Goal: Check status: Check status

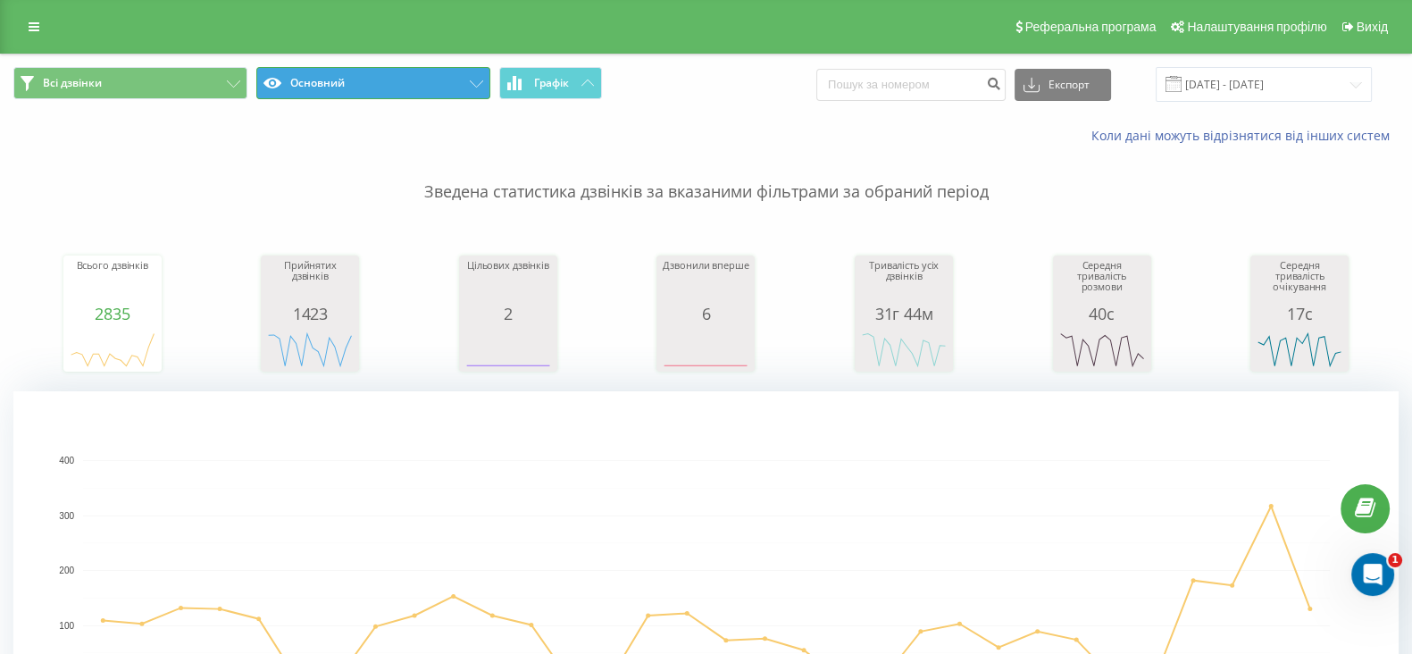
drag, startPoint x: 636, startPoint y: 102, endPoint x: 429, endPoint y: 88, distance: 207.7
click at [429, 88] on button "Основний" at bounding box center [373, 83] width 234 height 32
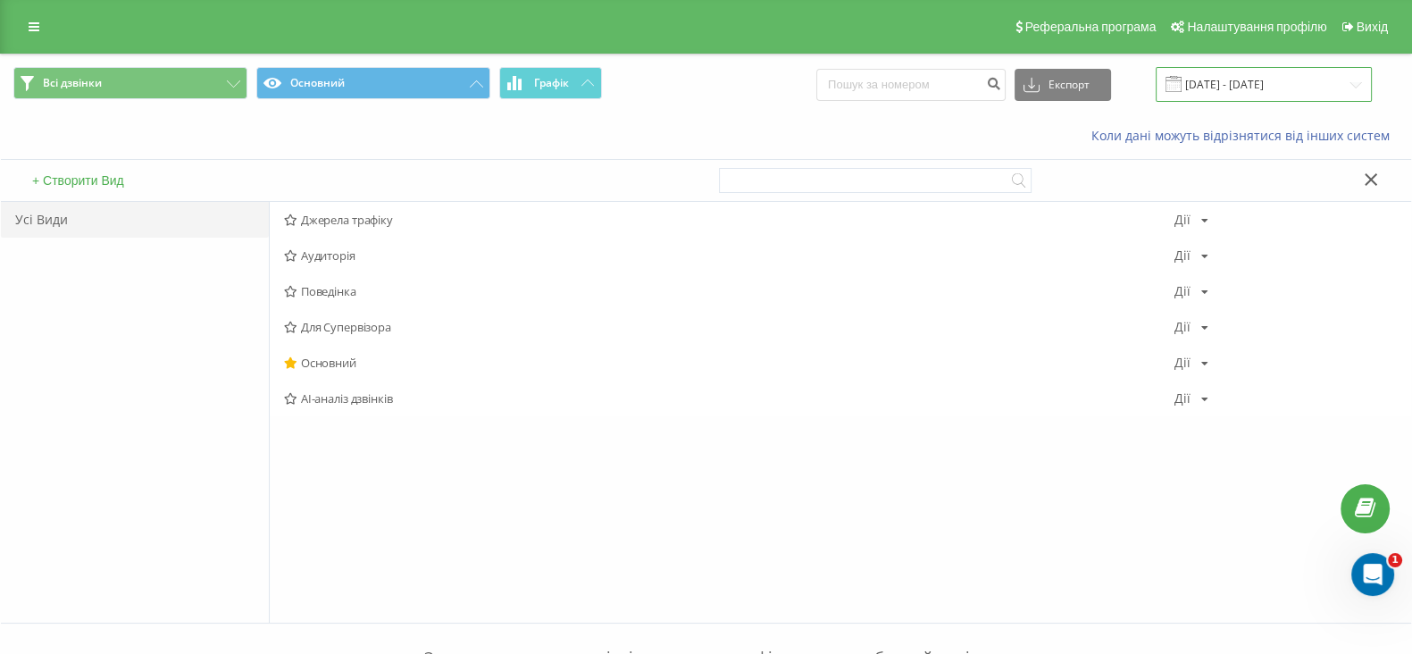
drag, startPoint x: 816, startPoint y: 110, endPoint x: 1220, endPoint y: 82, distance: 404.7
click at [1220, 82] on input "[DATE] - [DATE]" at bounding box center [1264, 84] width 216 height 35
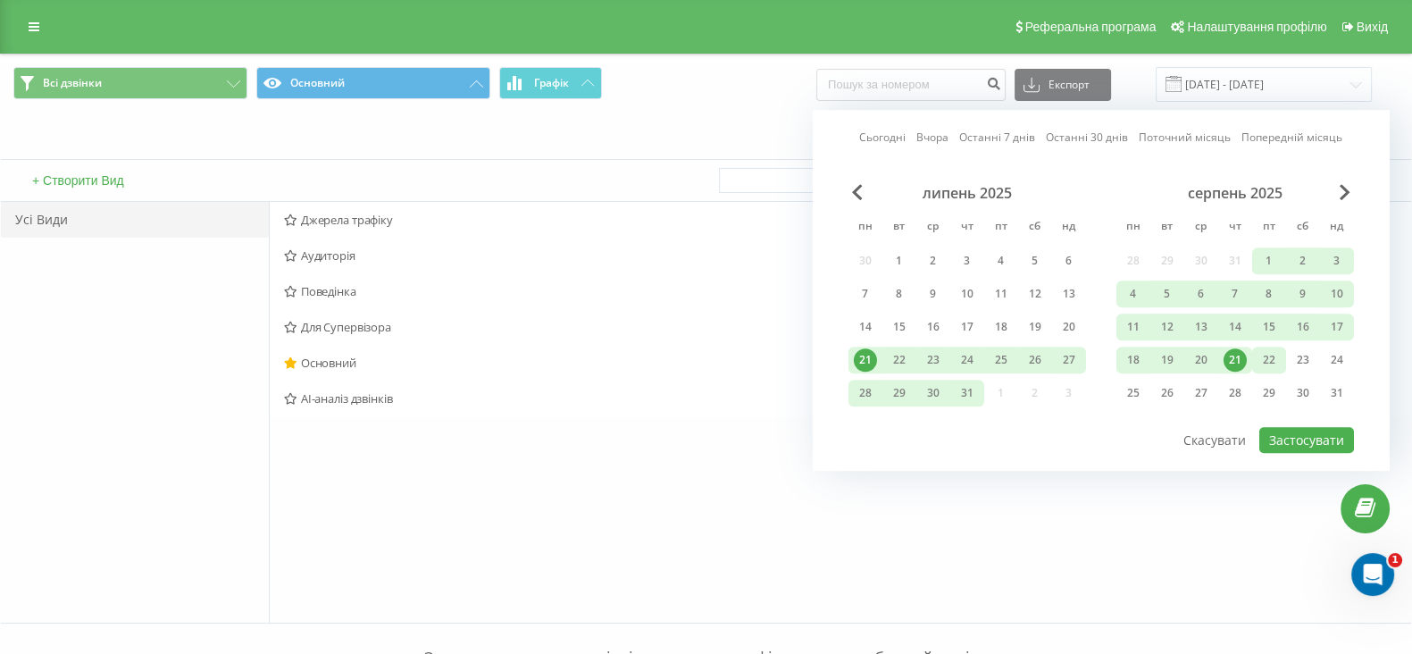
click at [1264, 359] on div "22" at bounding box center [1269, 359] width 23 height 23
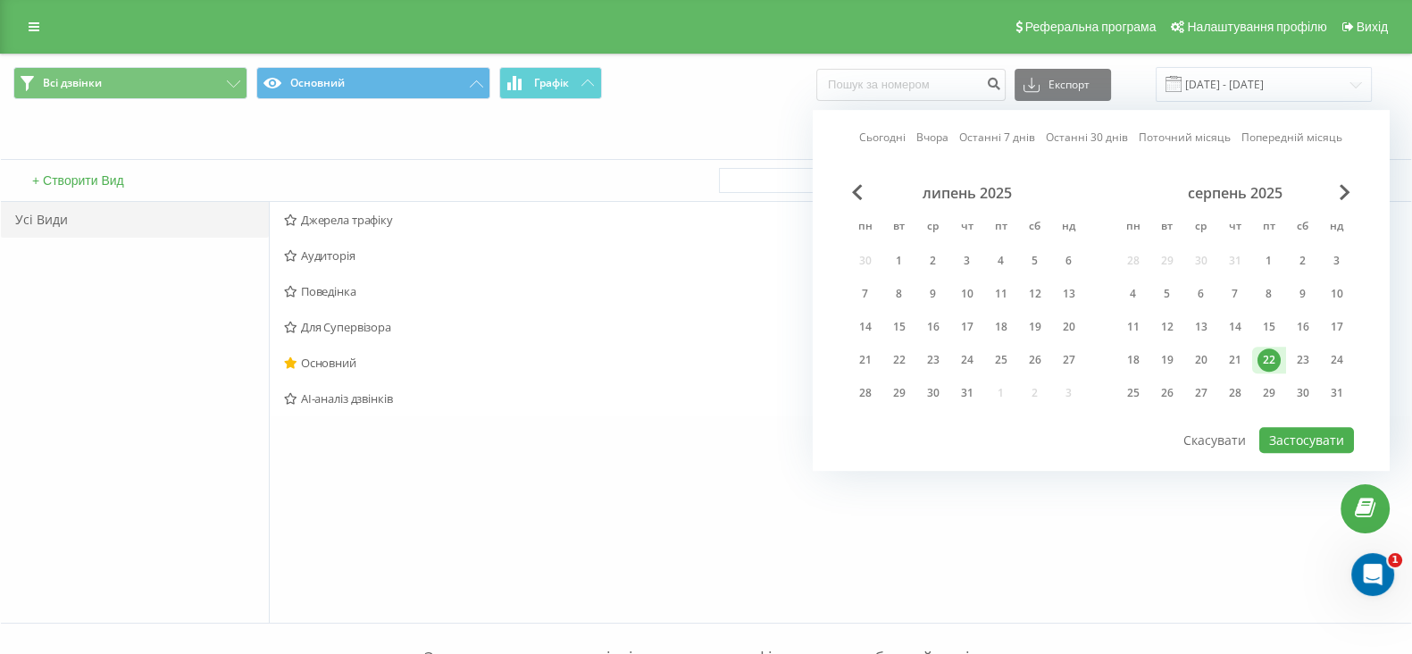
click at [1273, 360] on div "22" at bounding box center [1269, 359] width 23 height 23
click at [1300, 356] on div "23" at bounding box center [1303, 359] width 23 height 23
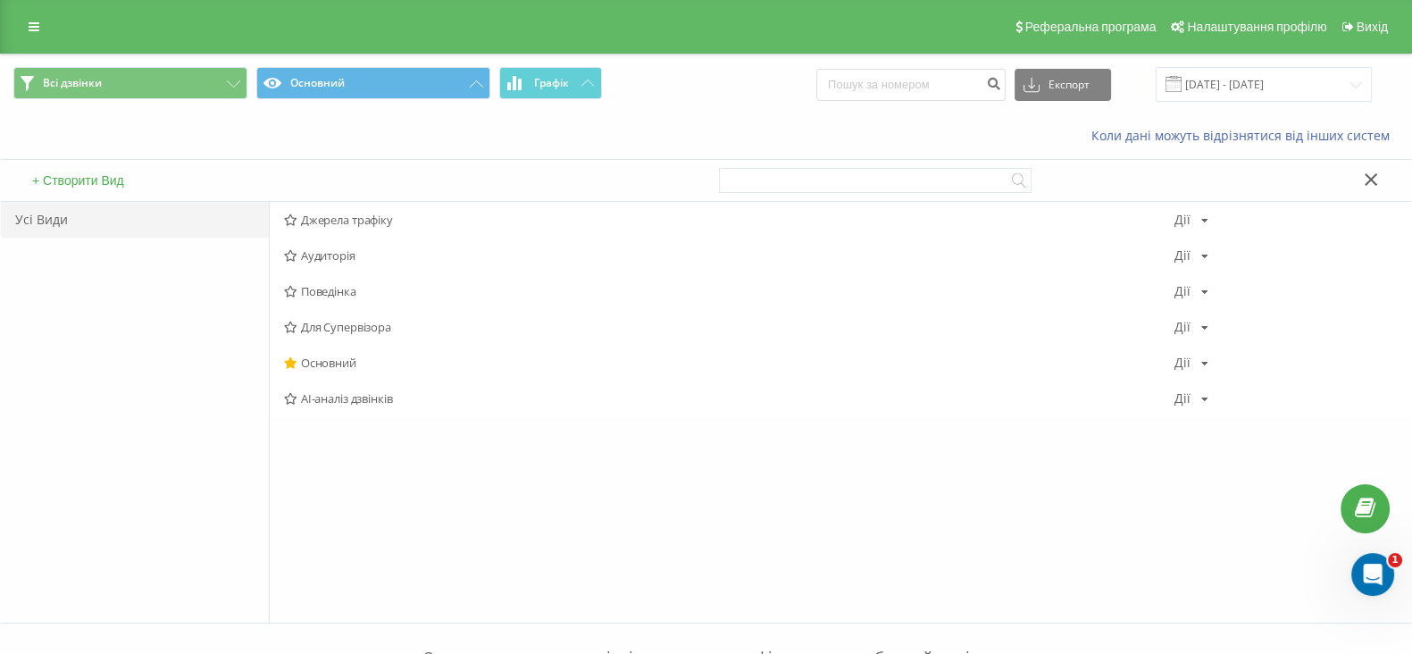
click at [700, 69] on div "Всі дзвінки Основний Графік Експорт .csv .xls .xlsx 21.07.2025 - 21.08.2025" at bounding box center [705, 84] width 1385 height 35
click at [1173, 85] on input "[DATE] - [DATE]" at bounding box center [1264, 84] width 216 height 35
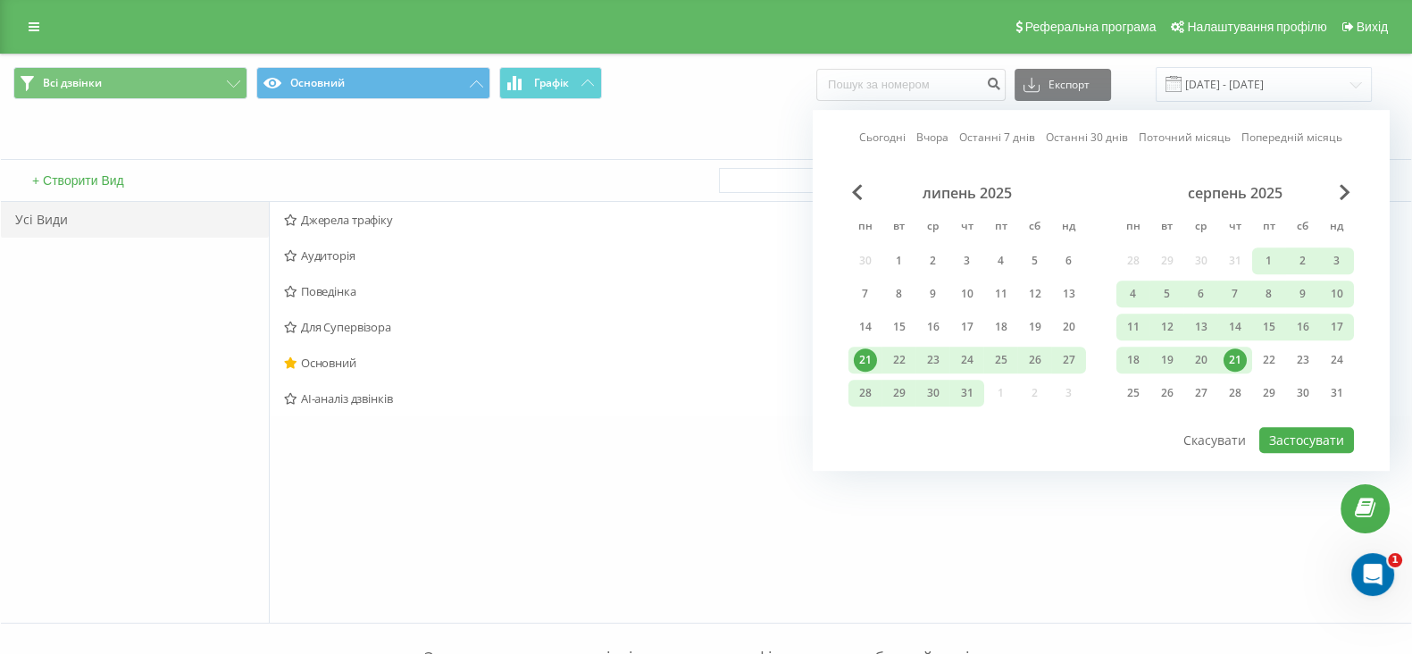
click at [1245, 359] on div "21" at bounding box center [1235, 359] width 23 height 23
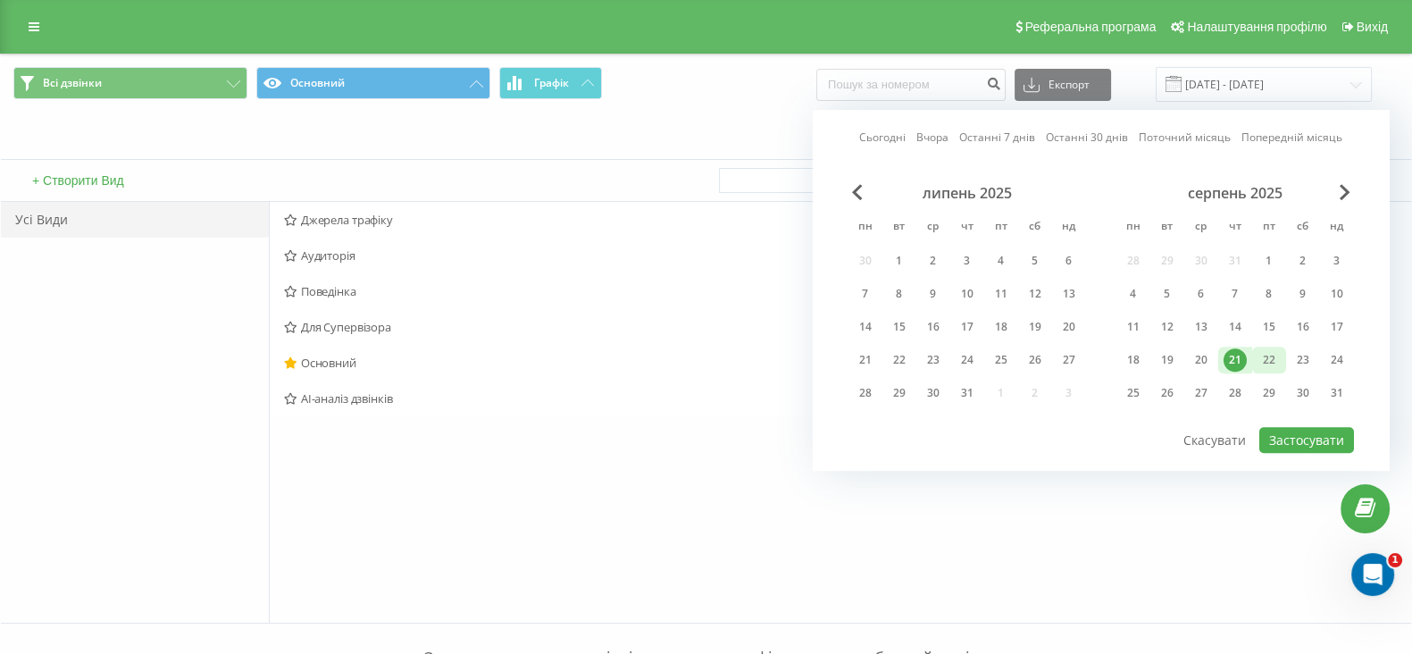
click at [1266, 359] on div "22" at bounding box center [1269, 359] width 23 height 23
click at [1314, 434] on button "Застосувати" at bounding box center [1306, 440] width 95 height 26
type input "[DATE] - [DATE]"
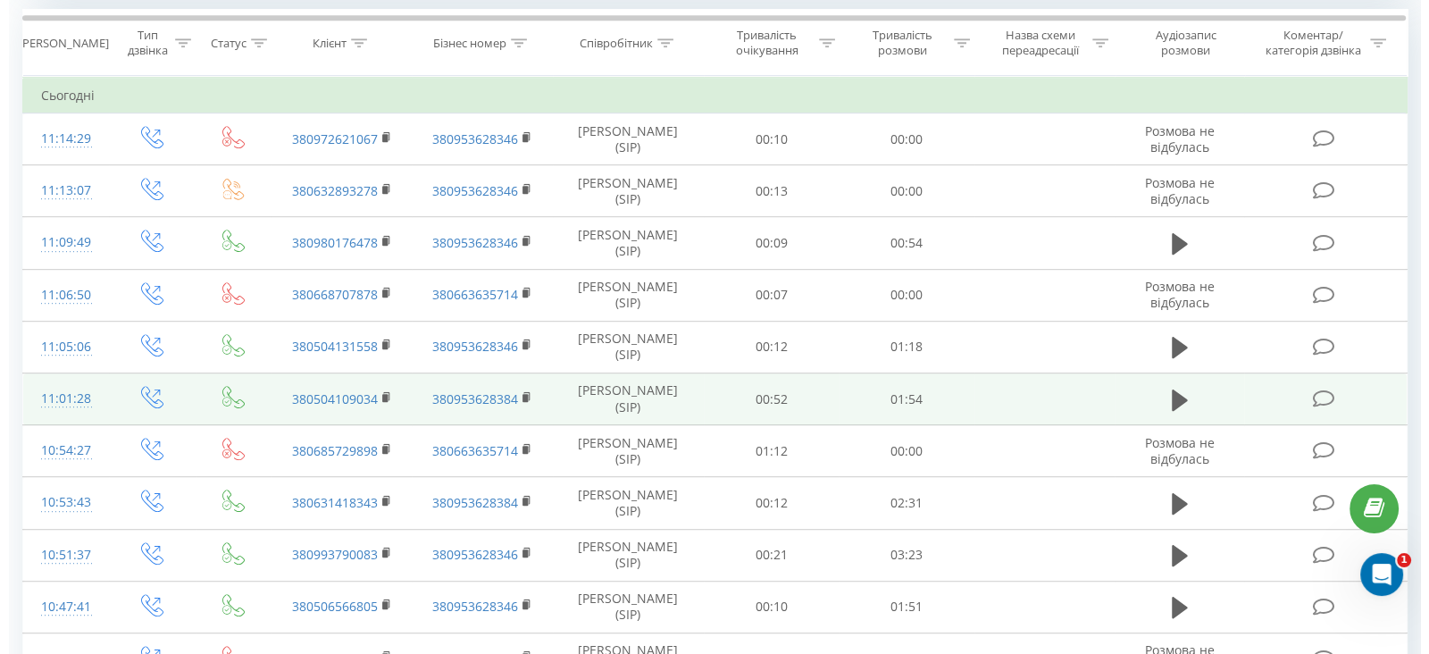
scroll to position [1340, 0]
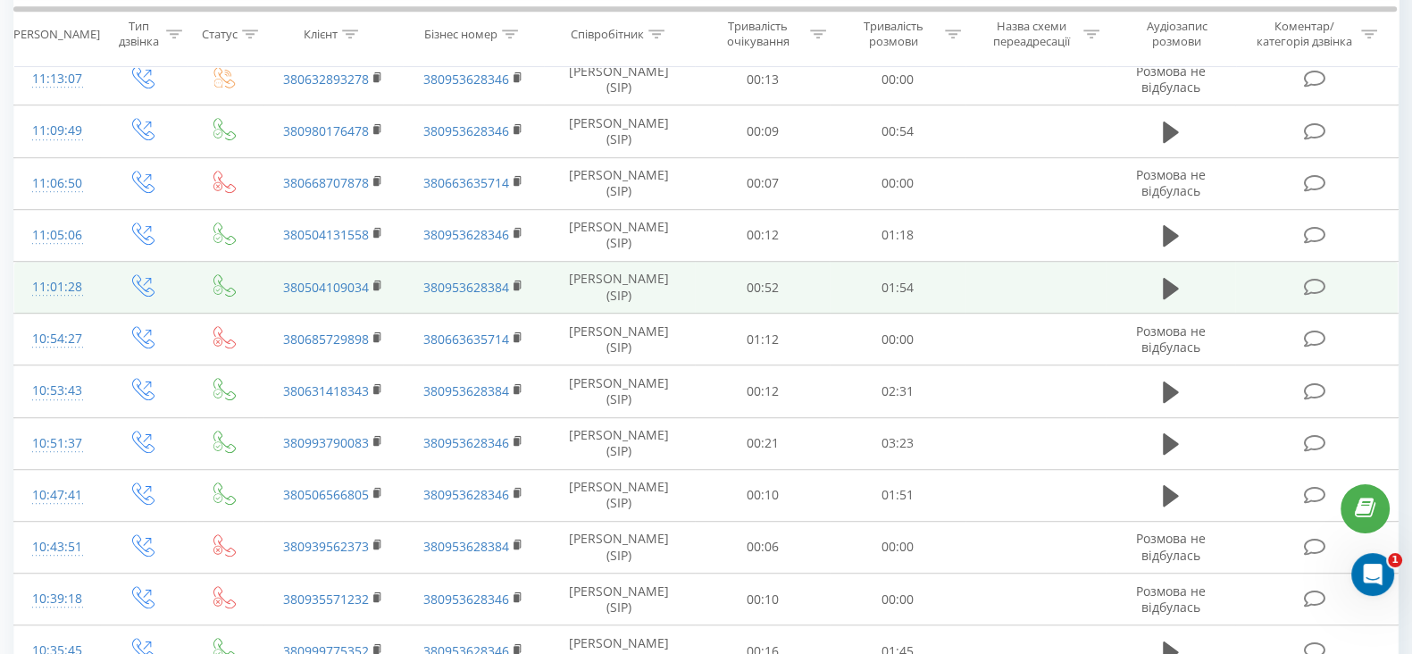
click at [69, 305] on div "11:01:28" at bounding box center [57, 287] width 50 height 35
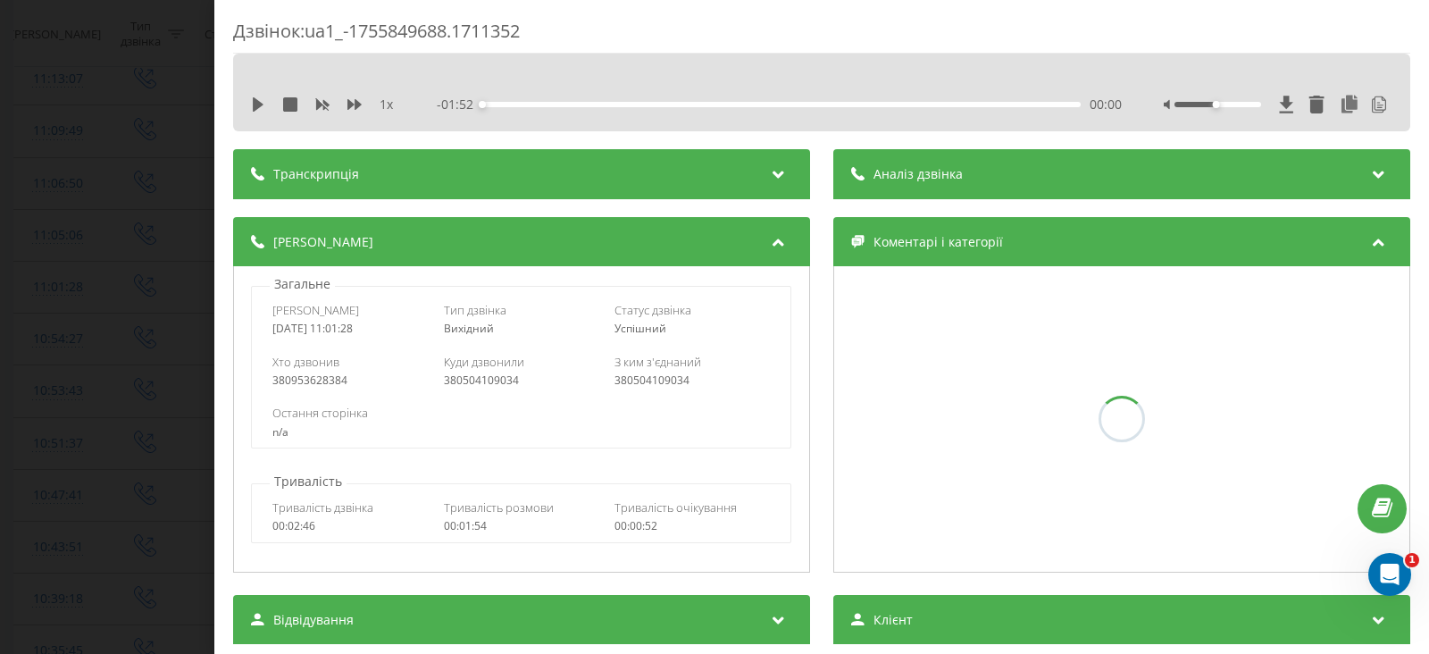
click at [967, 178] on div "Аналіз дзвінка" at bounding box center [1121, 174] width 577 height 50
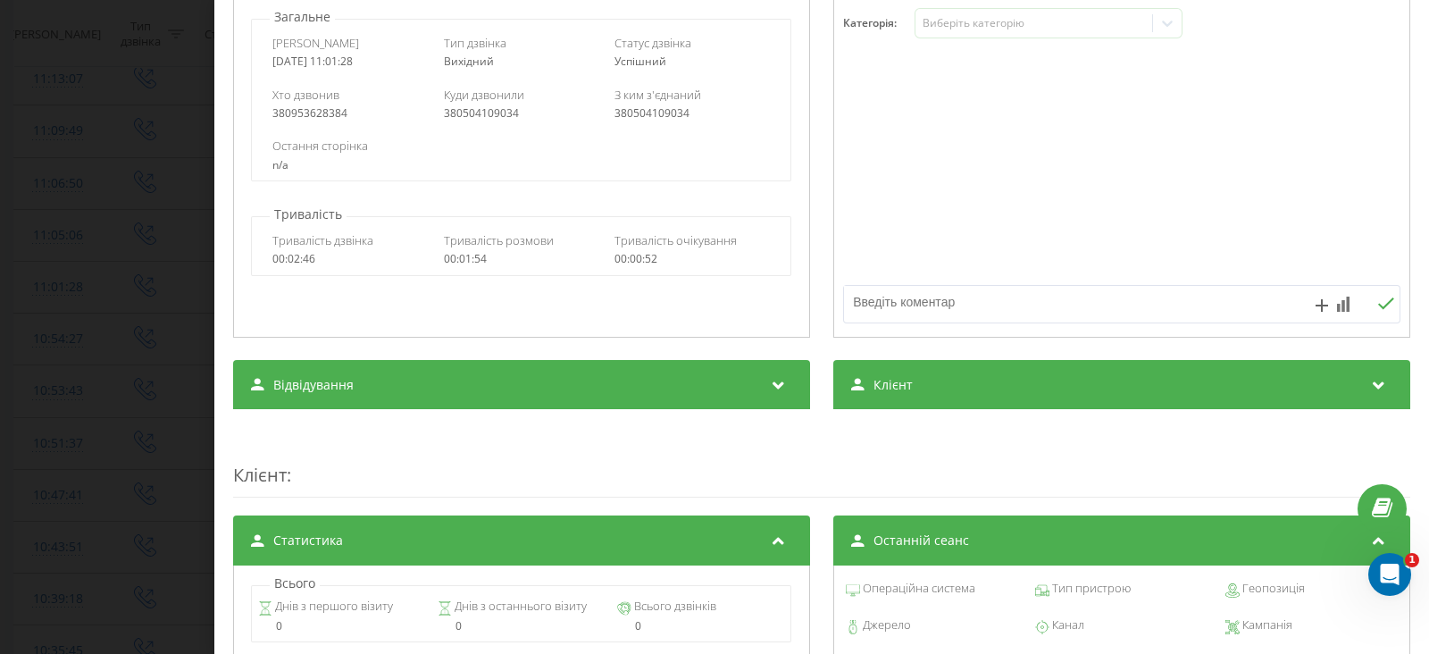
scroll to position [1116, 0]
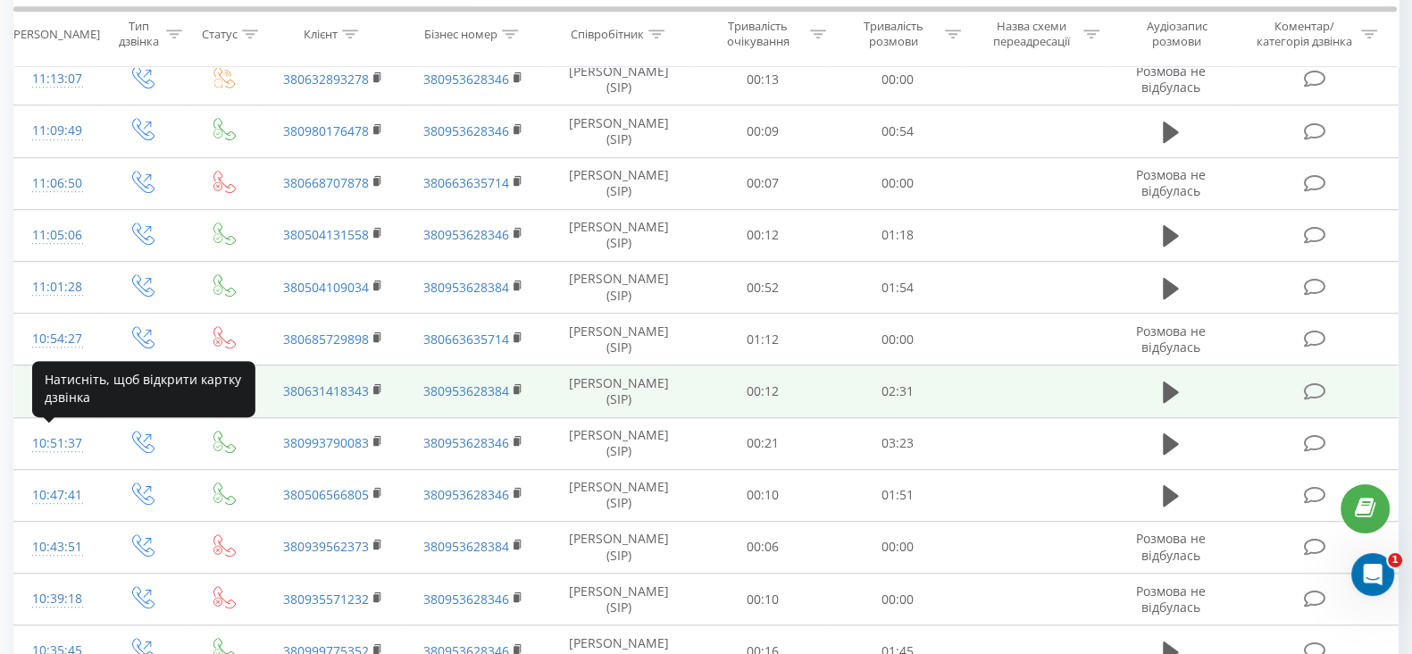
click at [38, 408] on div "10:53:43" at bounding box center [57, 390] width 50 height 35
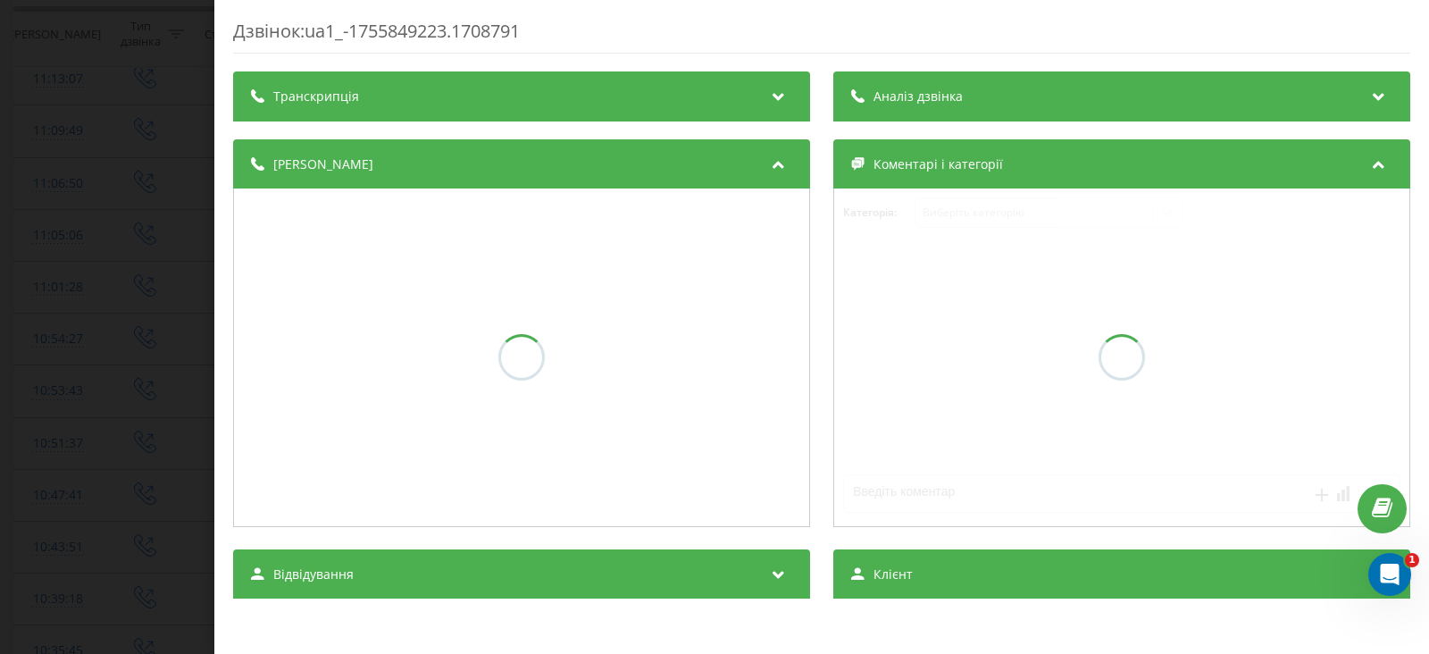
click at [1006, 91] on div "Аналіз дзвінка" at bounding box center [1121, 96] width 577 height 50
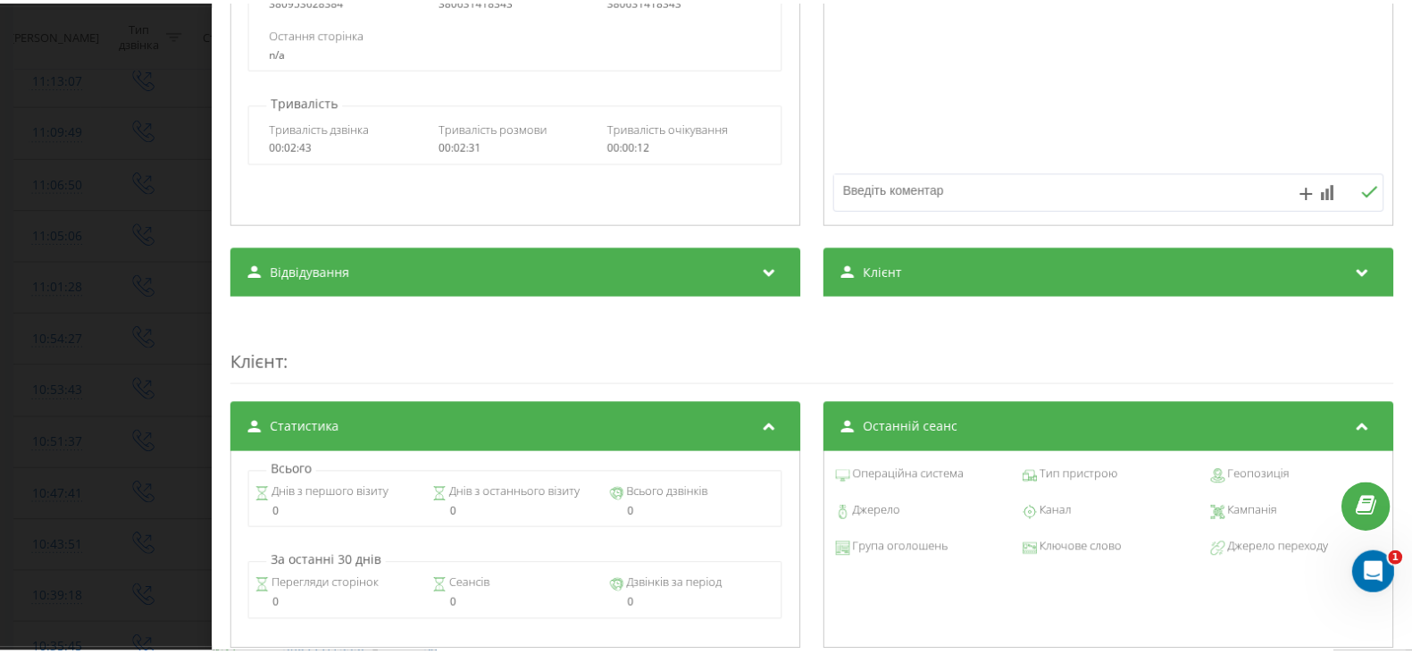
scroll to position [1116, 0]
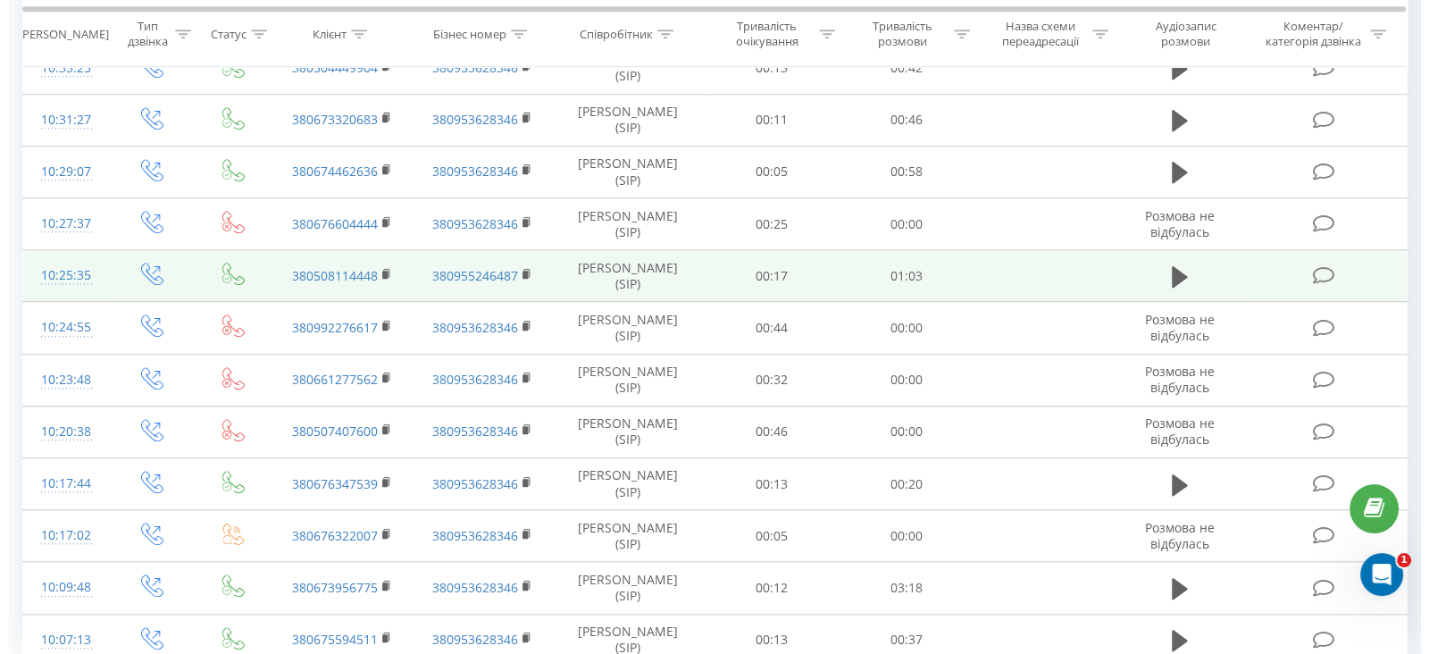
scroll to position [2086, 0]
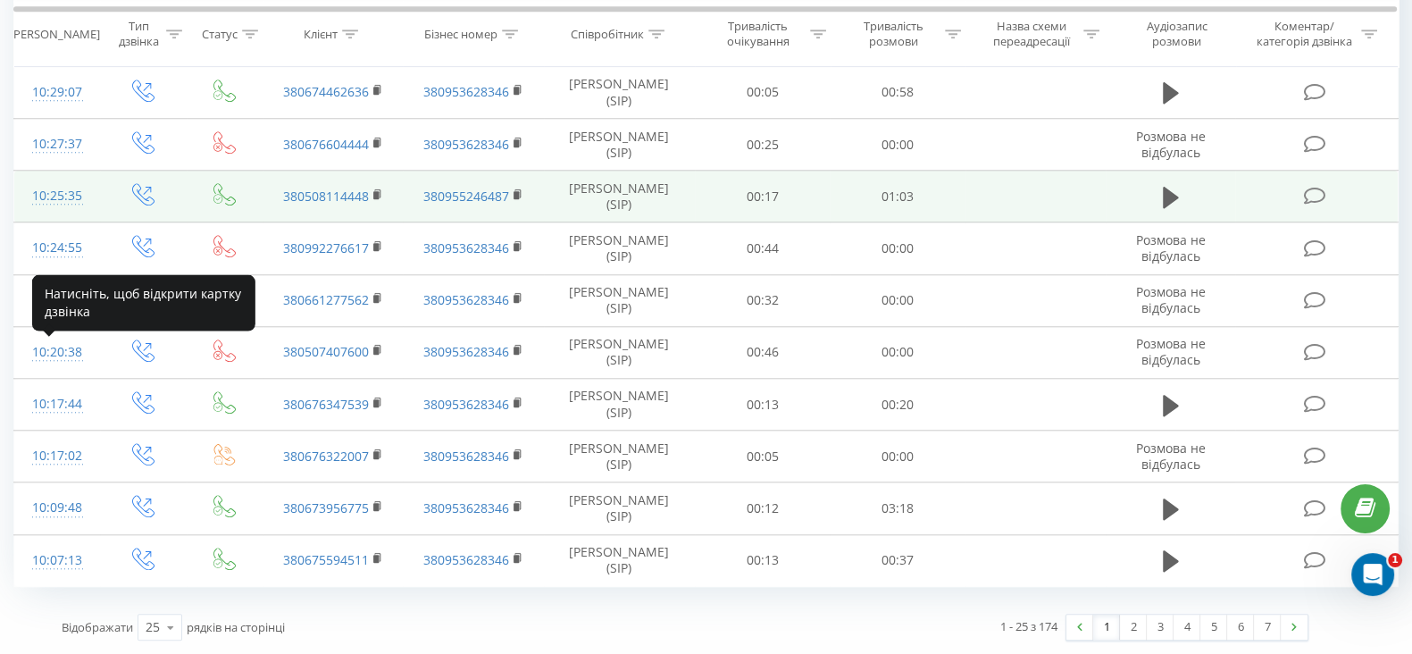
click at [68, 213] on div "10:25:35" at bounding box center [57, 196] width 50 height 35
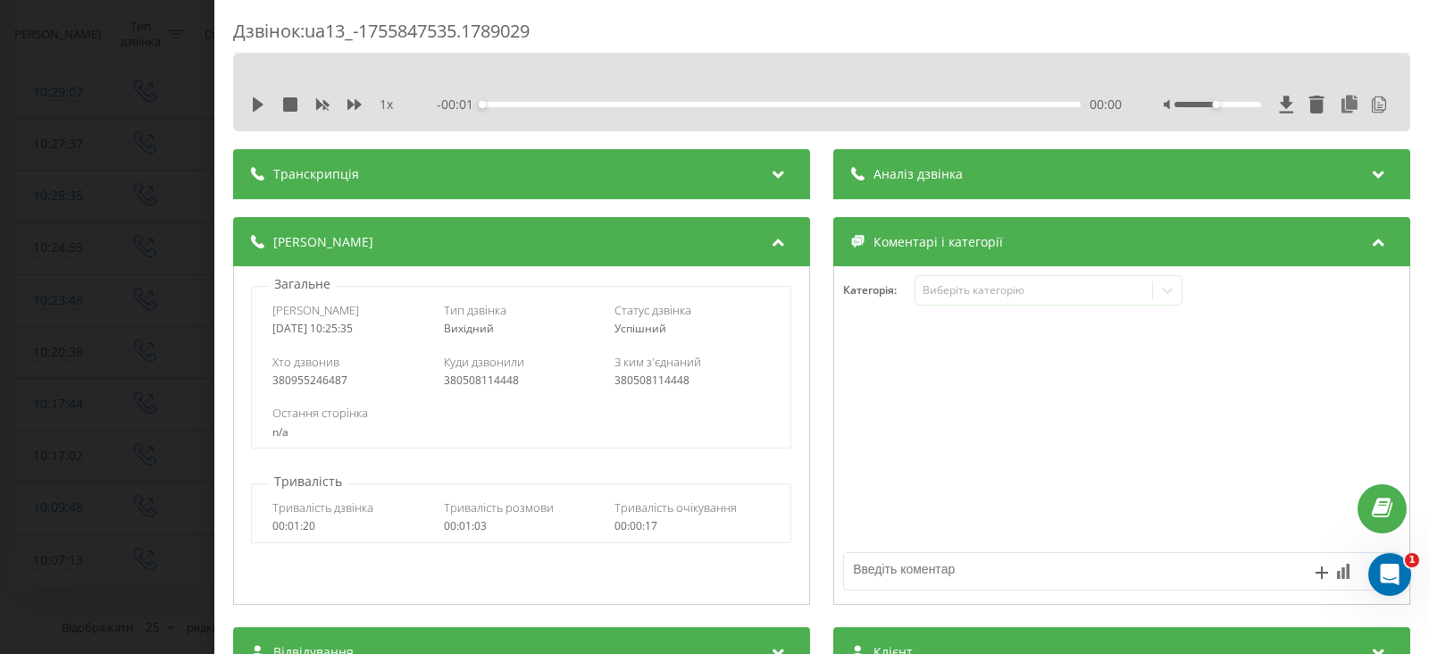
click at [987, 180] on div "Аналіз дзвінка" at bounding box center [1121, 174] width 577 height 50
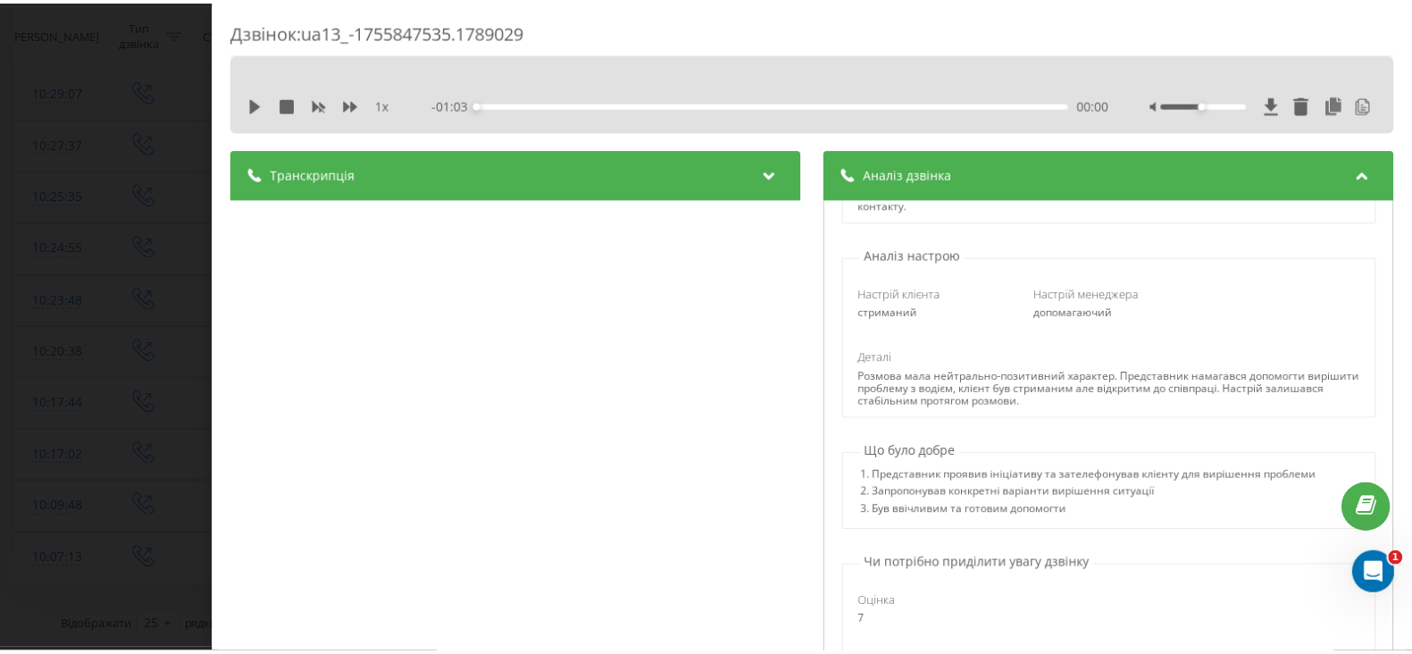
scroll to position [483, 0]
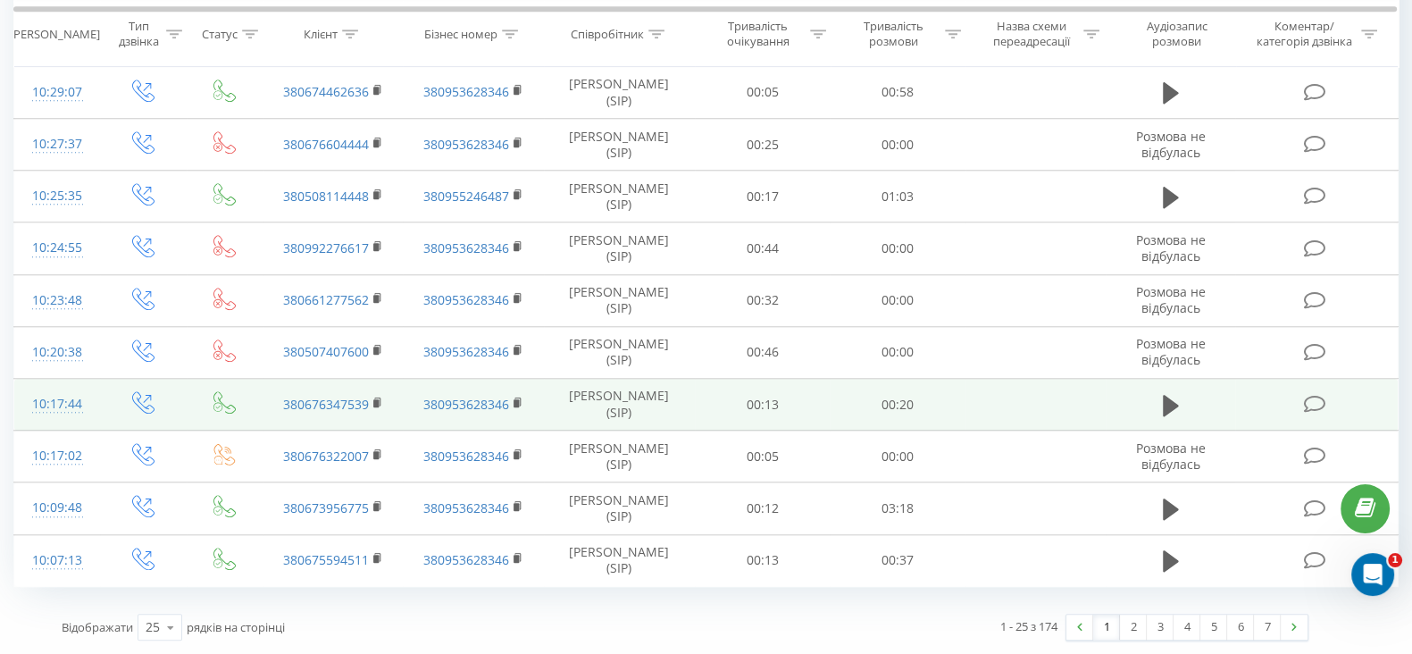
scroll to position [2310, 0]
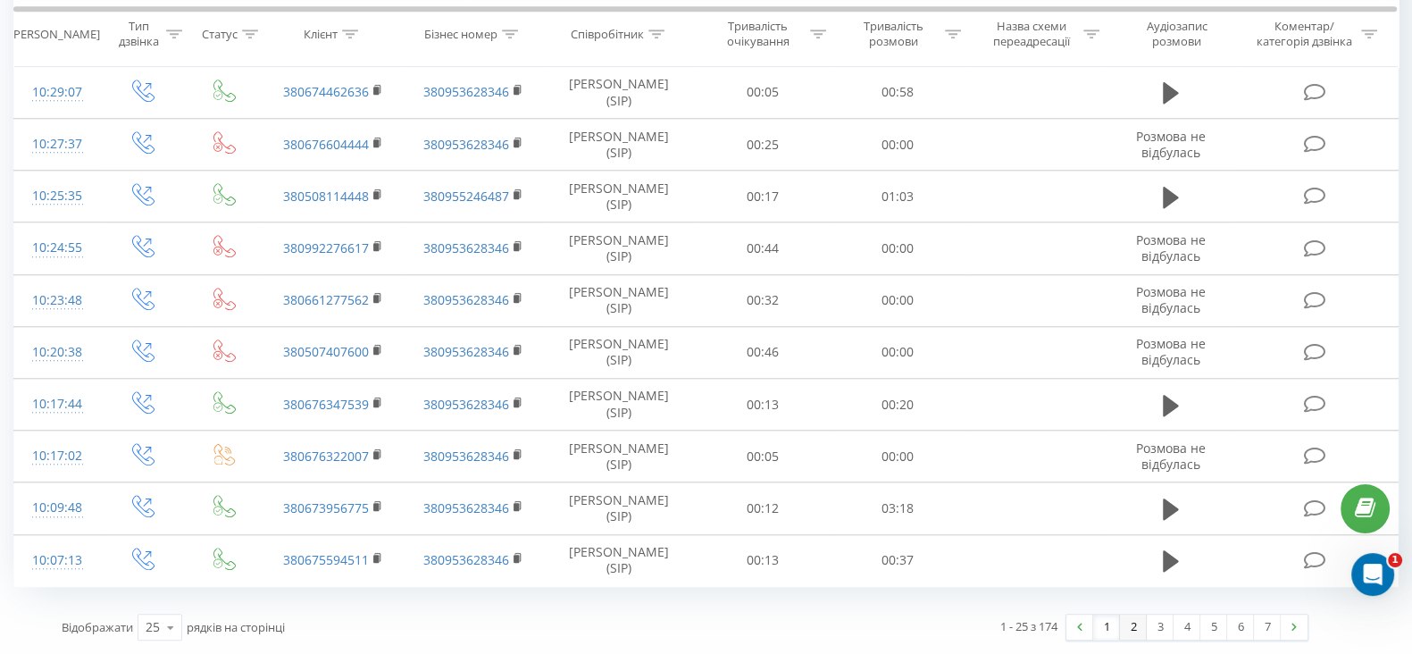
click at [1129, 623] on link "2" at bounding box center [1133, 626] width 27 height 25
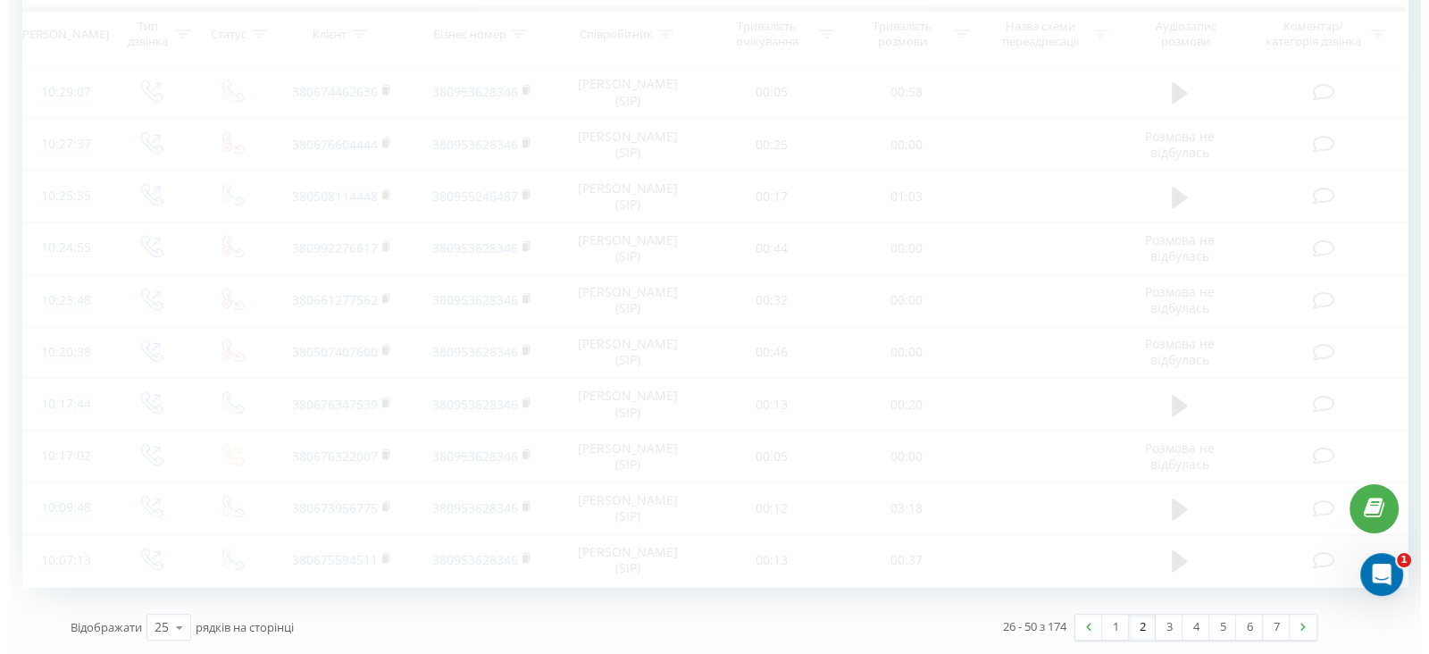
scroll to position [1191, 0]
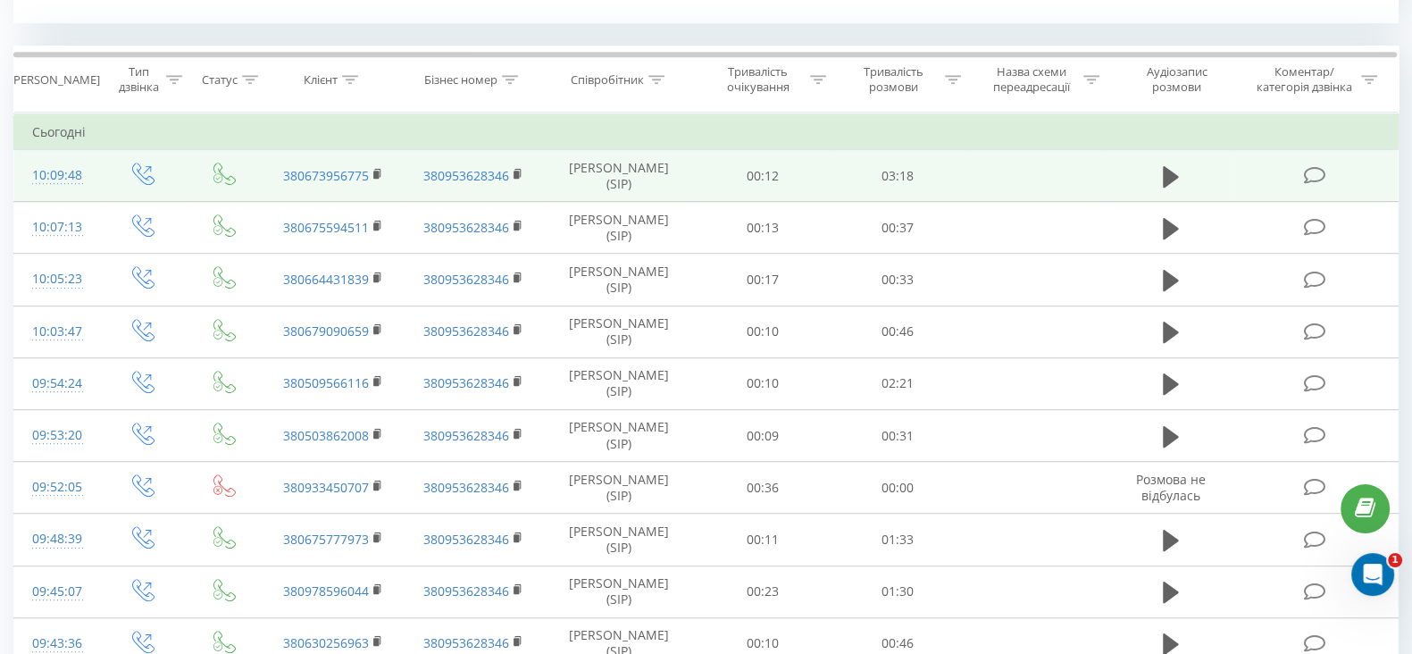
click at [1305, 178] on icon at bounding box center [1315, 175] width 22 height 19
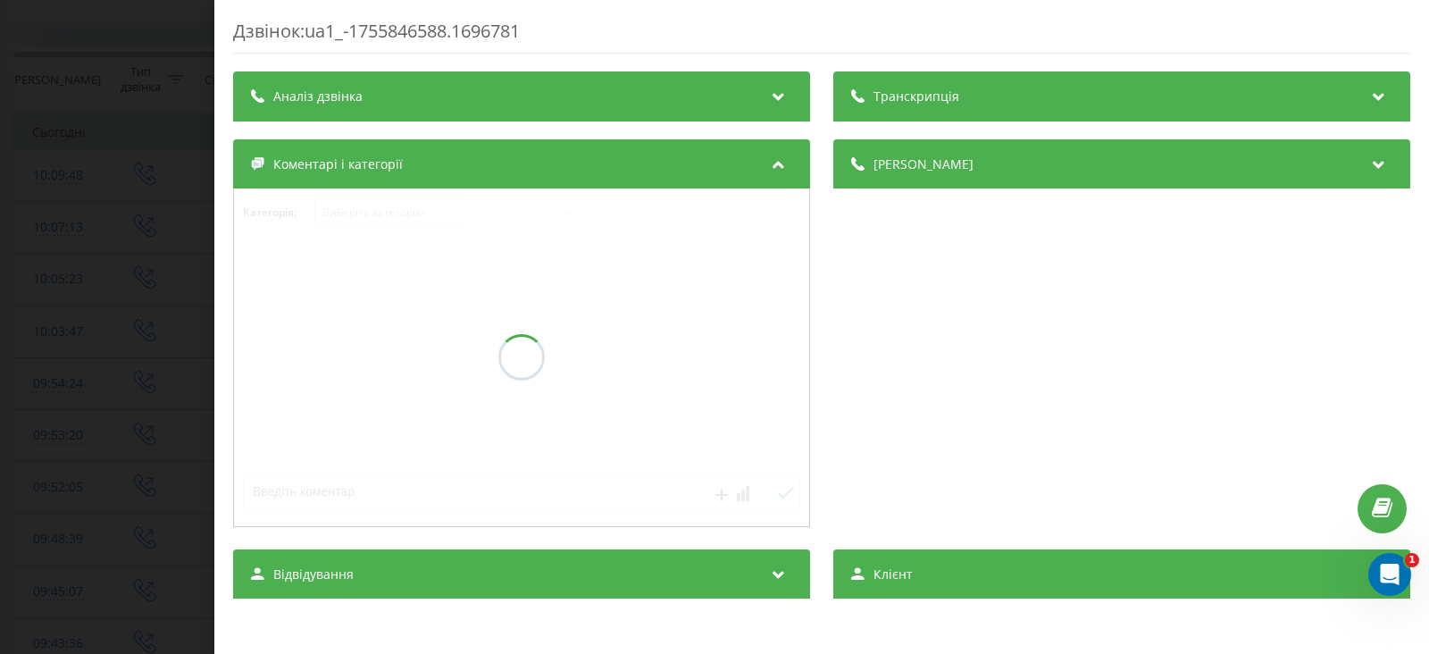
click at [1108, 100] on div "Транскрипція" at bounding box center [1121, 96] width 577 height 50
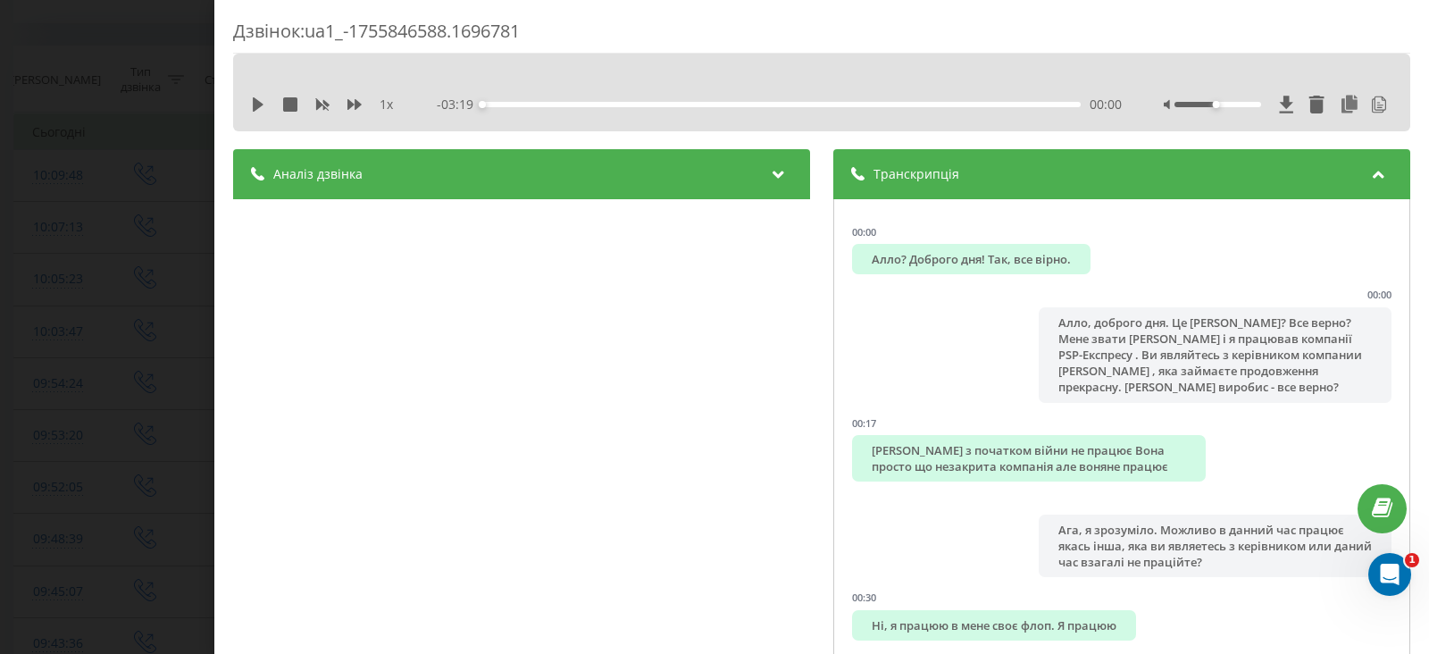
click at [1368, 171] on icon at bounding box center [1378, 172] width 21 height 18
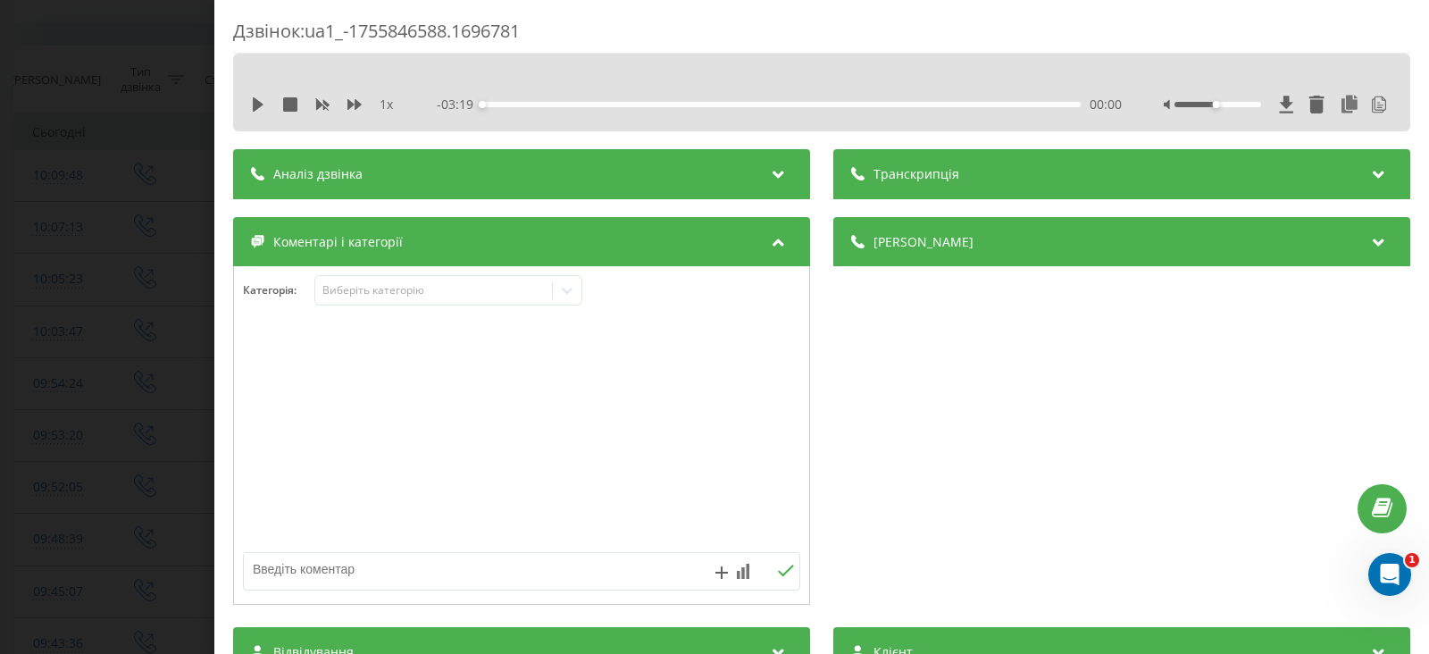
click at [0, 223] on div "Дзвінок : ua1_-1755846588.1696781 1 x - 03:19 00:00 00:00 Транскрипція 00:00 Ал…" at bounding box center [714, 327] width 1429 height 654
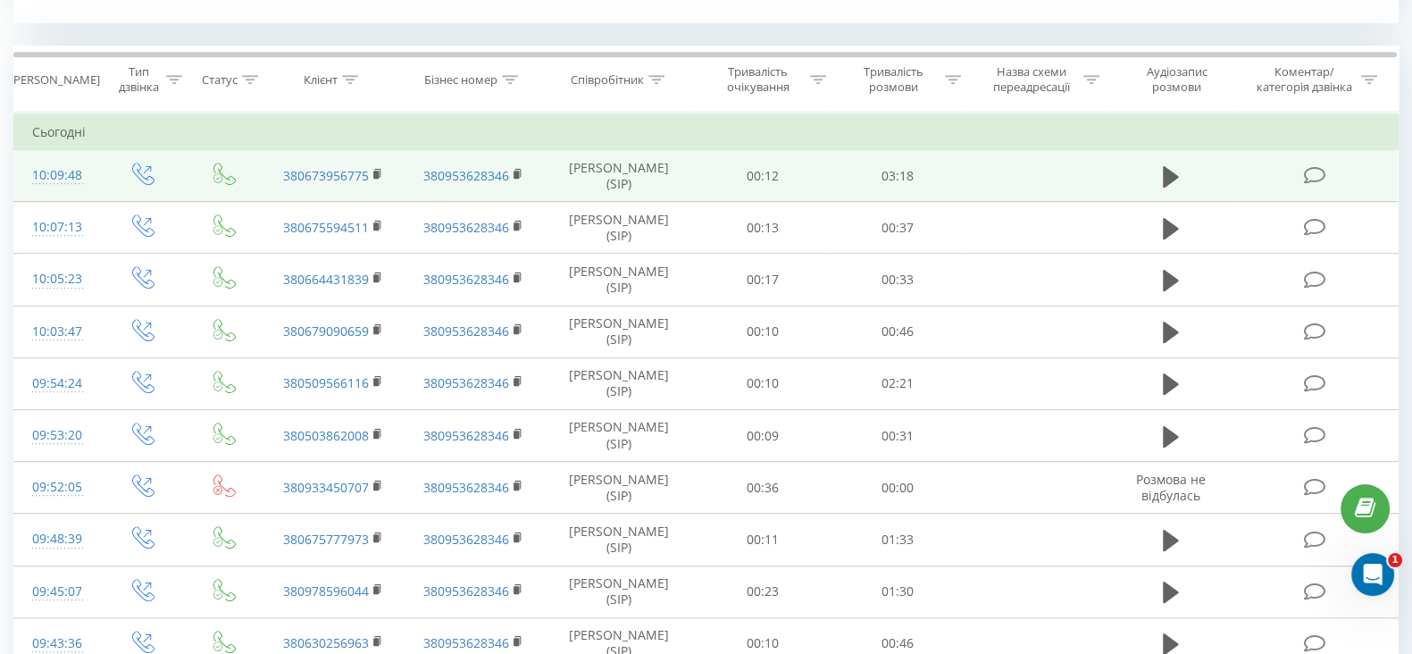
click at [54, 180] on div "10:09:48" at bounding box center [57, 175] width 50 height 35
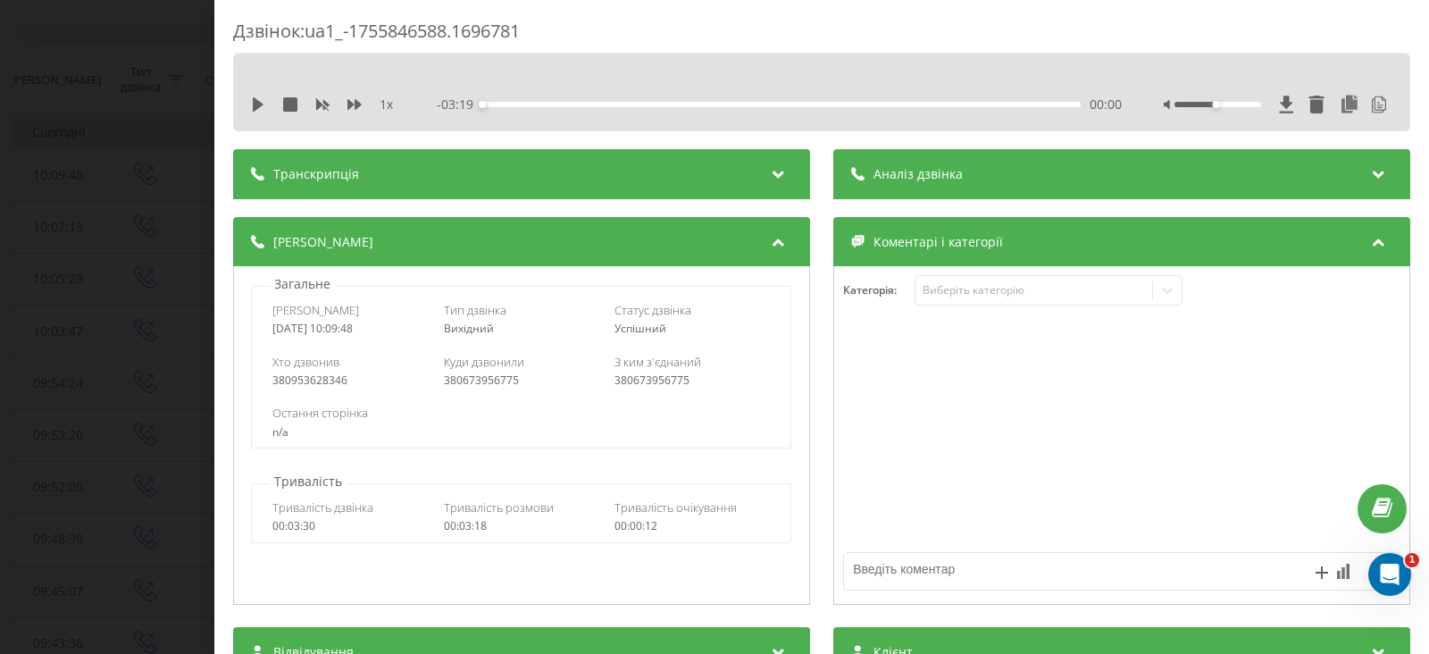
click at [1045, 174] on div "Аналіз дзвінка" at bounding box center [1121, 174] width 577 height 50
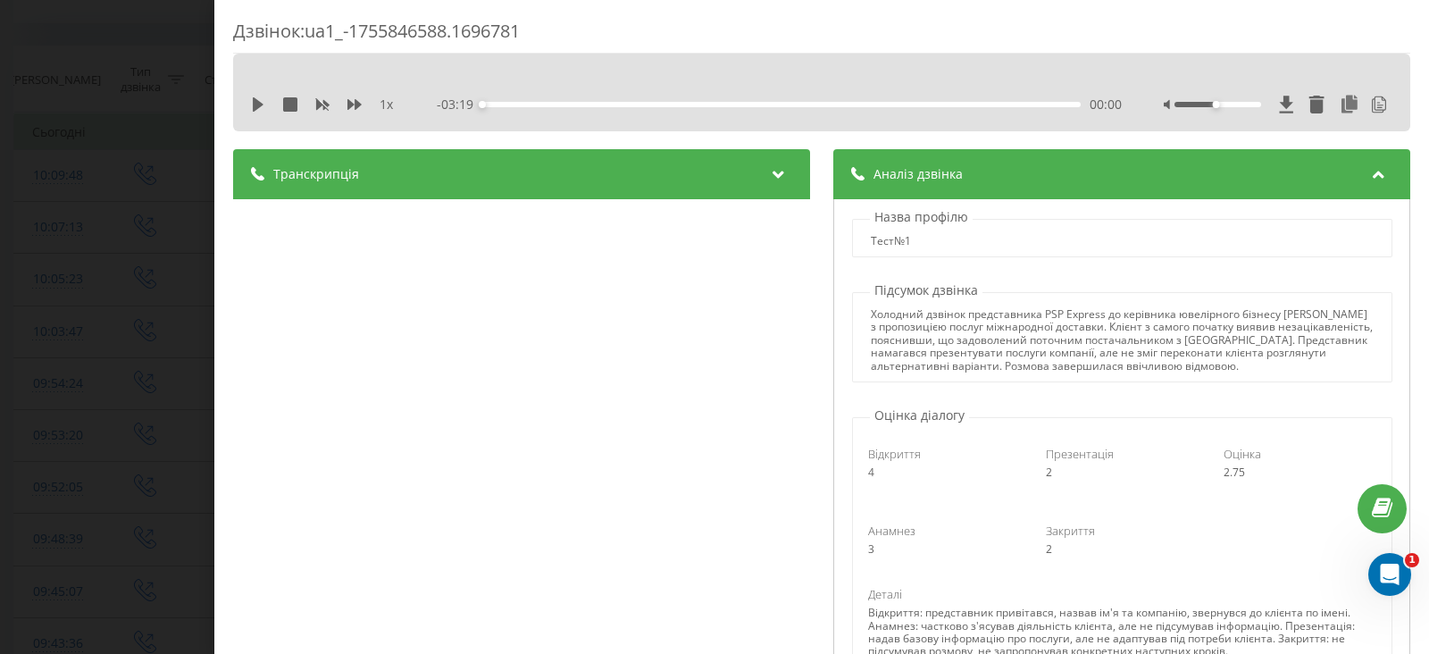
click at [697, 167] on div "Транскрипція" at bounding box center [521, 174] width 577 height 50
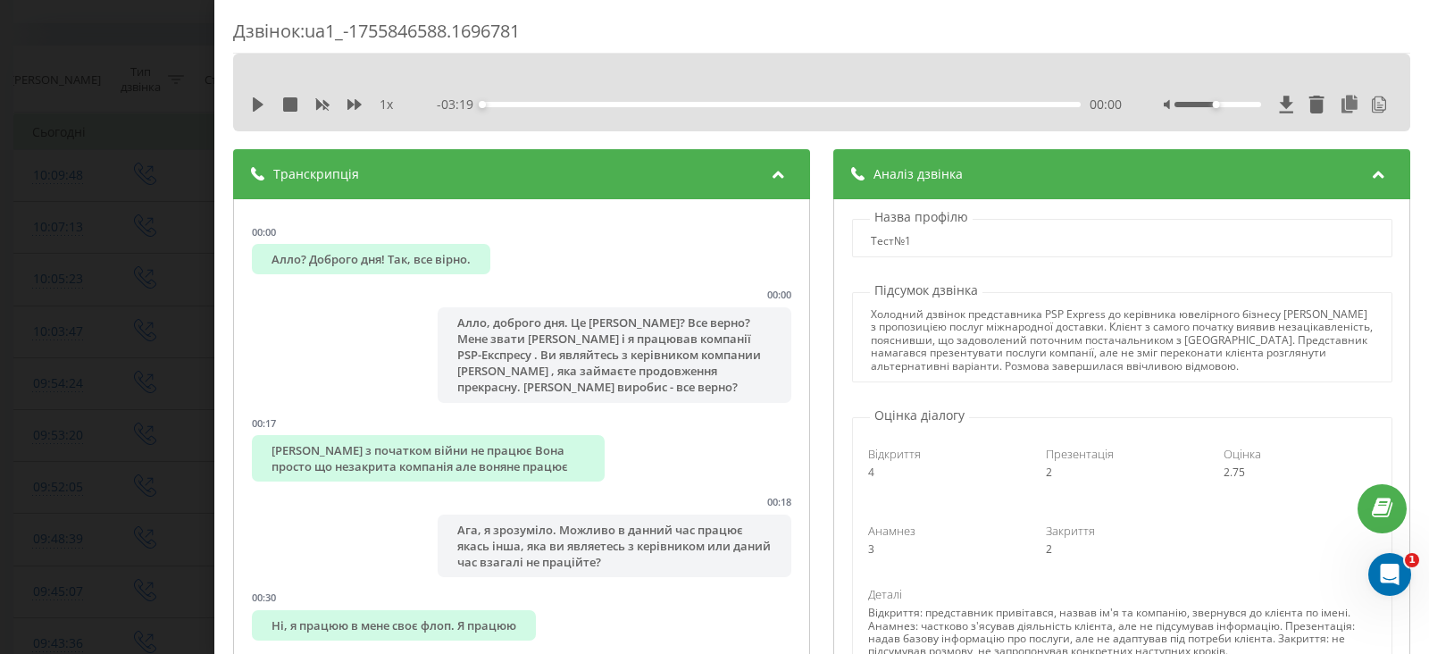
click at [697, 167] on div "Транскрипція" at bounding box center [521, 174] width 577 height 50
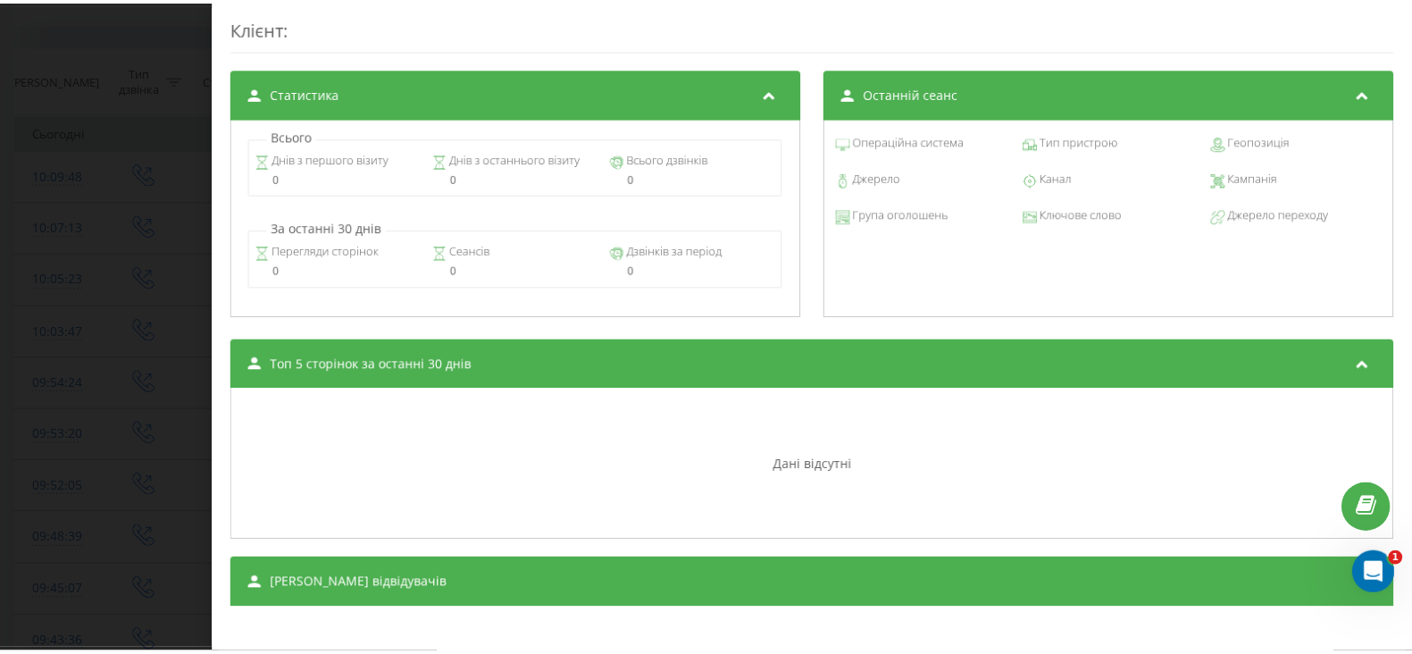
scroll to position [1351, 0]
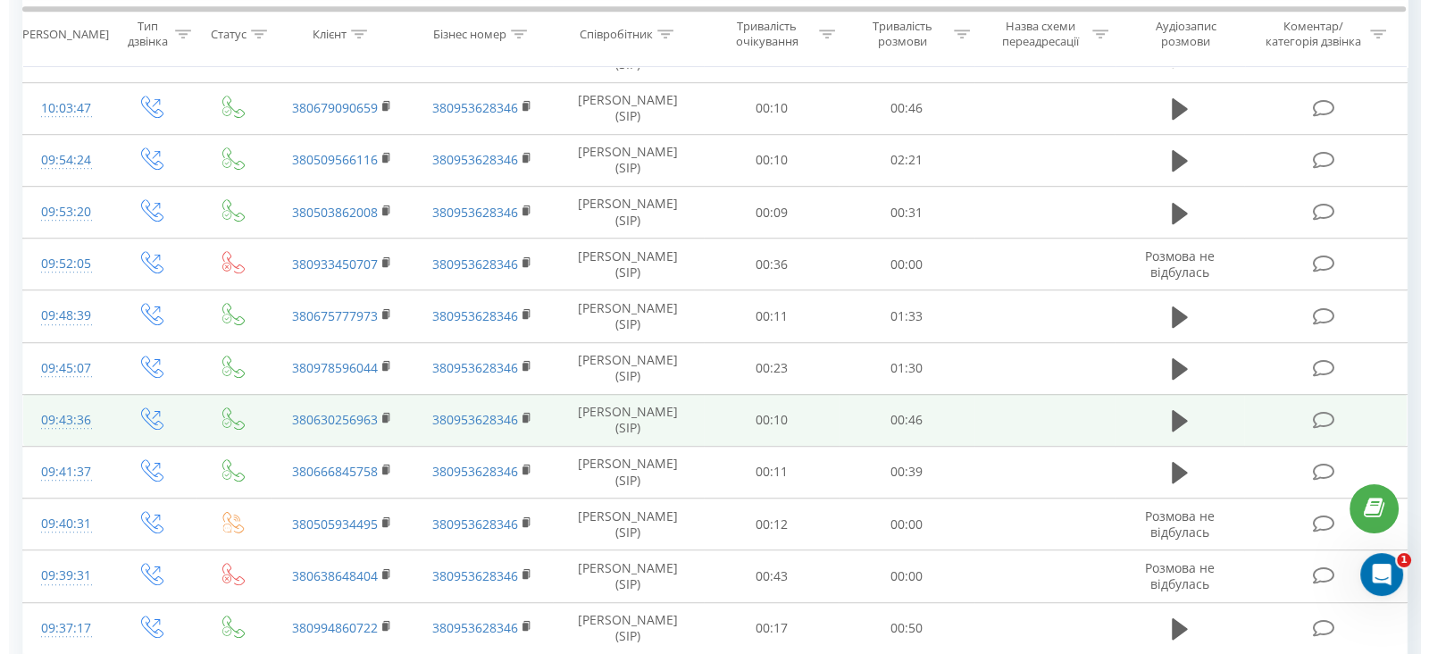
scroll to position [1526, 0]
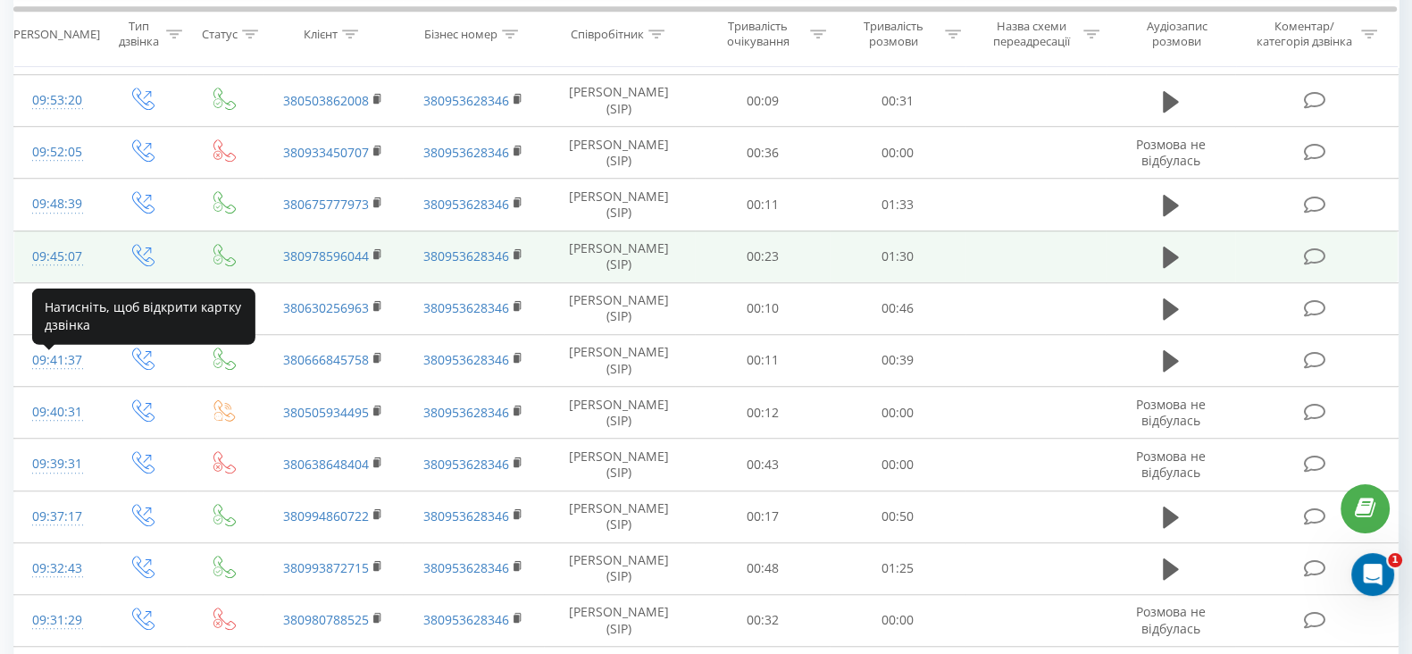
click at [63, 274] on div "09:45:07" at bounding box center [57, 256] width 50 height 35
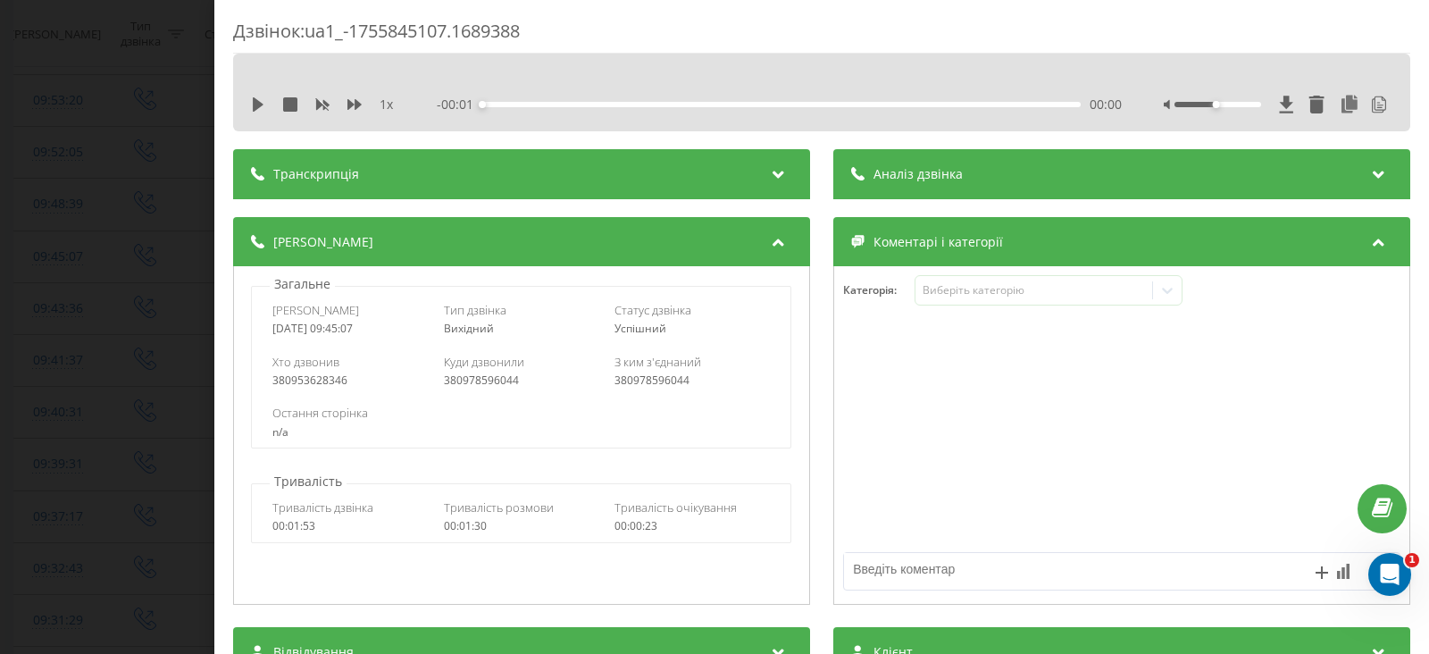
click at [999, 185] on div "Аналіз дзвінка" at bounding box center [1121, 174] width 577 height 50
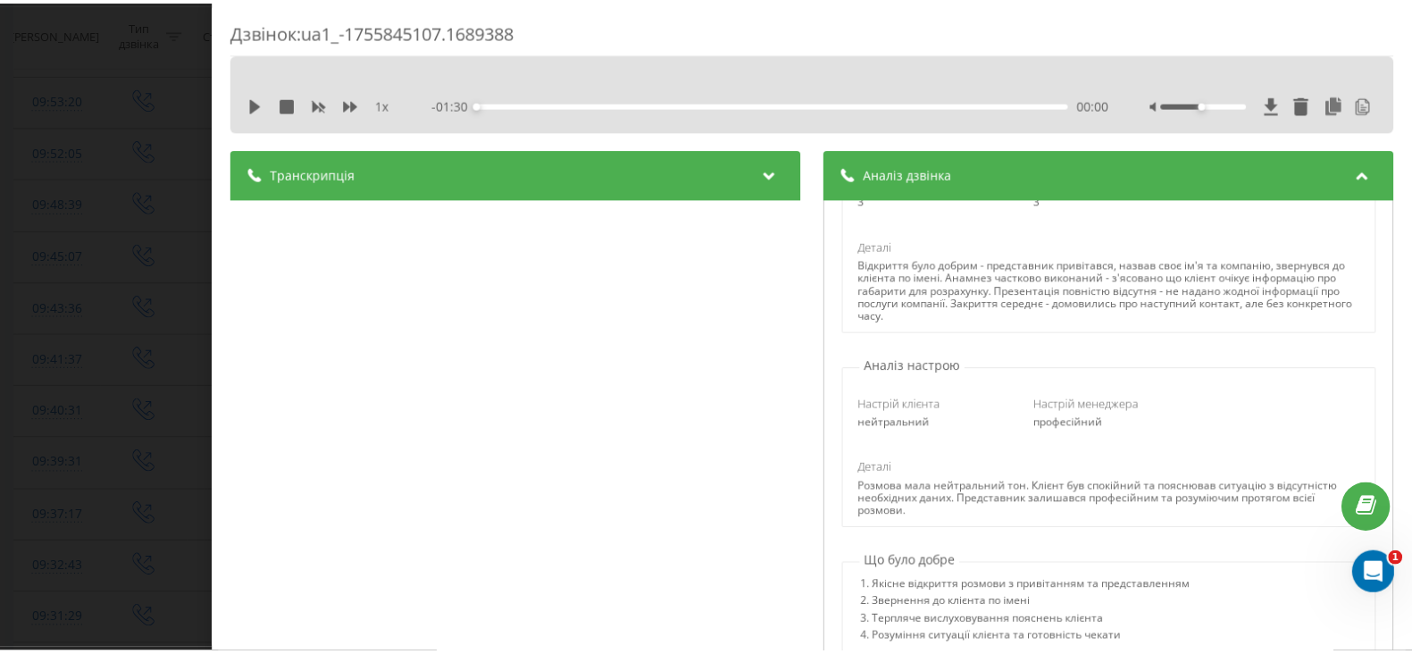
scroll to position [446, 0]
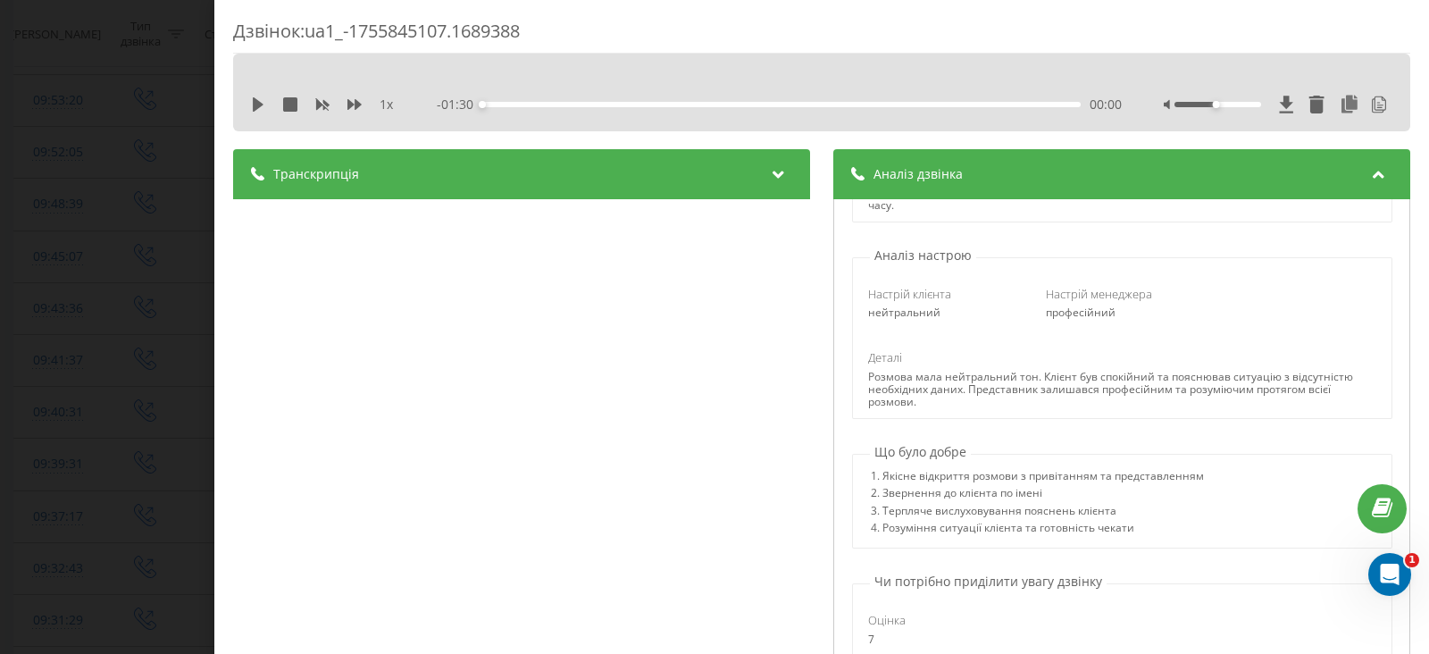
click at [55, 190] on div "Дзвінок : ua1_-1755845107.1689388 1 x - 01:30 00:00 00:00 Транскрипція 00:00 Ал…" at bounding box center [714, 327] width 1429 height 654
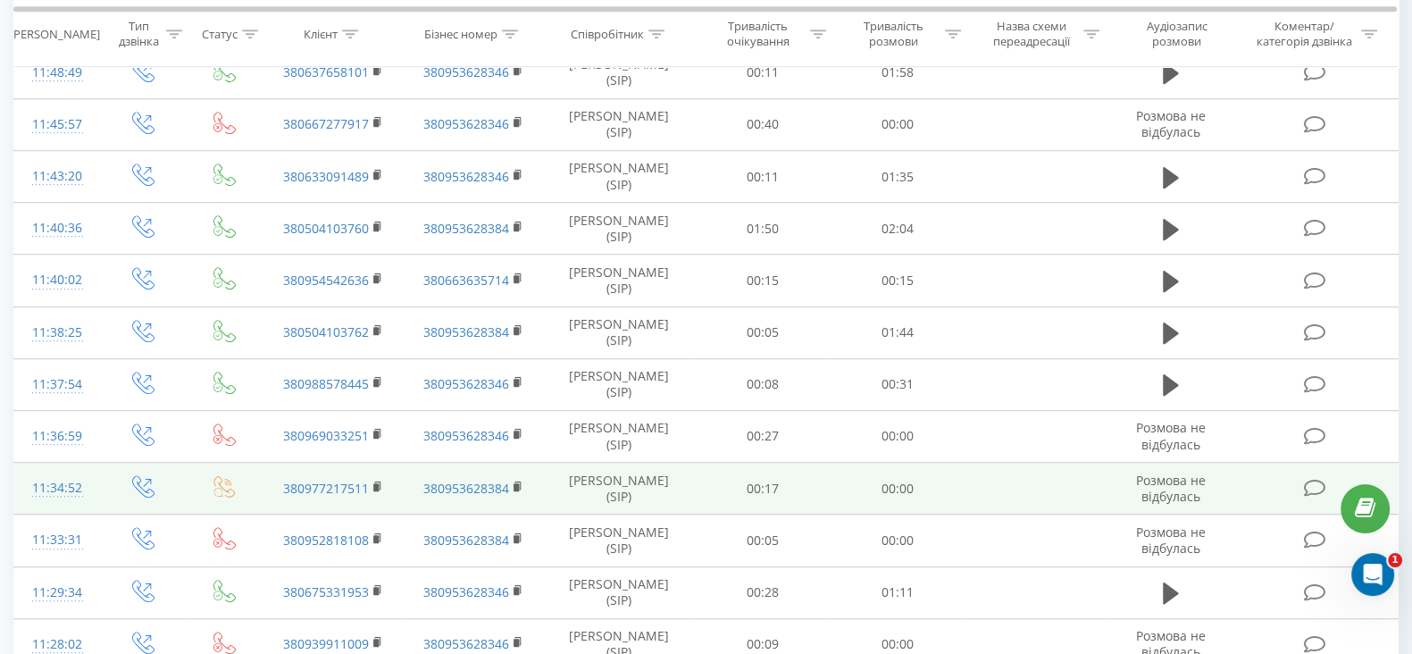
scroll to position [1562, 0]
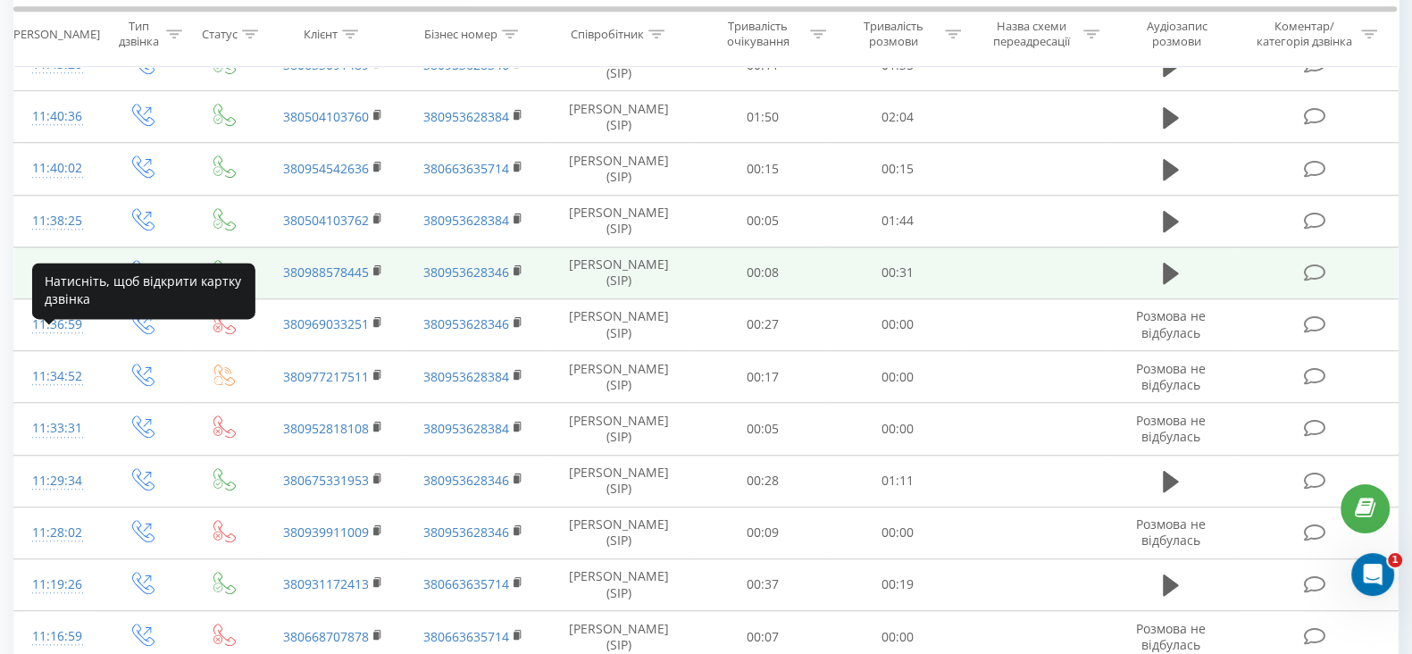
drag, startPoint x: 49, startPoint y: 339, endPoint x: 65, endPoint y: 339, distance: 16.1
click at [48, 290] on div "11:37:54" at bounding box center [57, 272] width 50 height 35
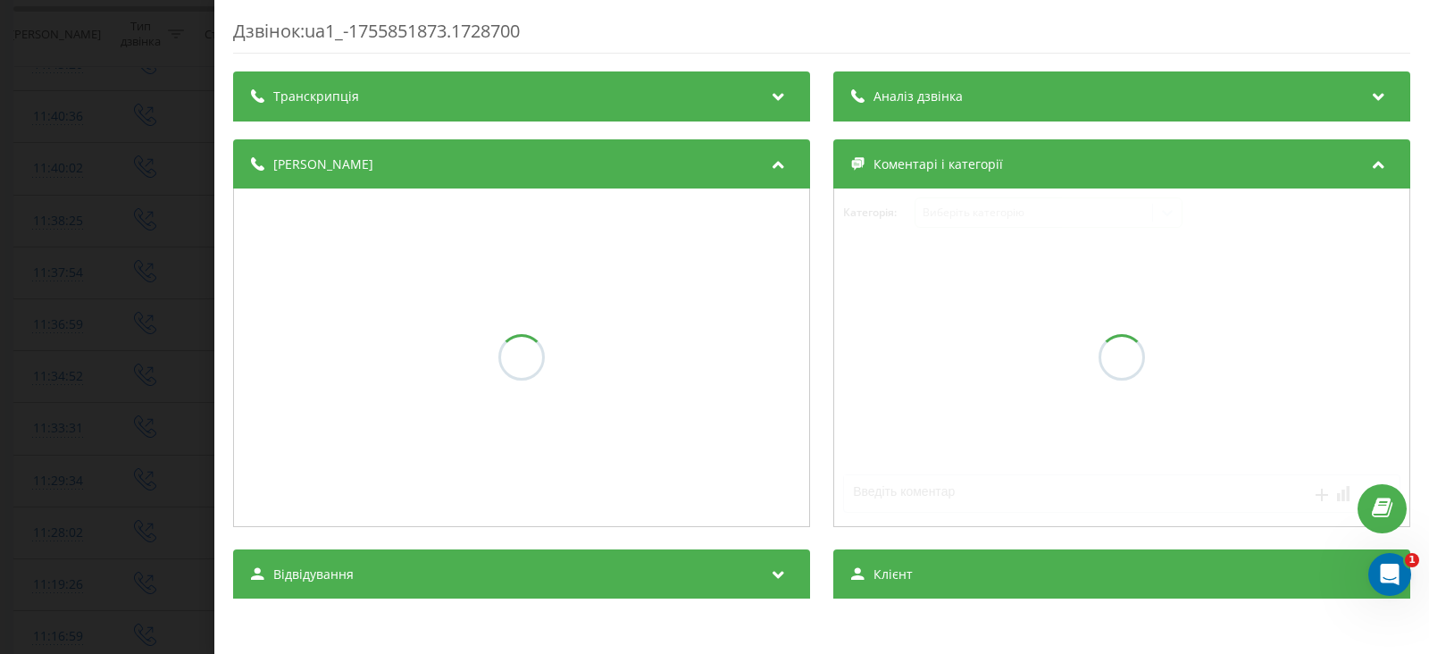
click at [934, 100] on span "Аналіз дзвінка" at bounding box center [918, 97] width 89 height 18
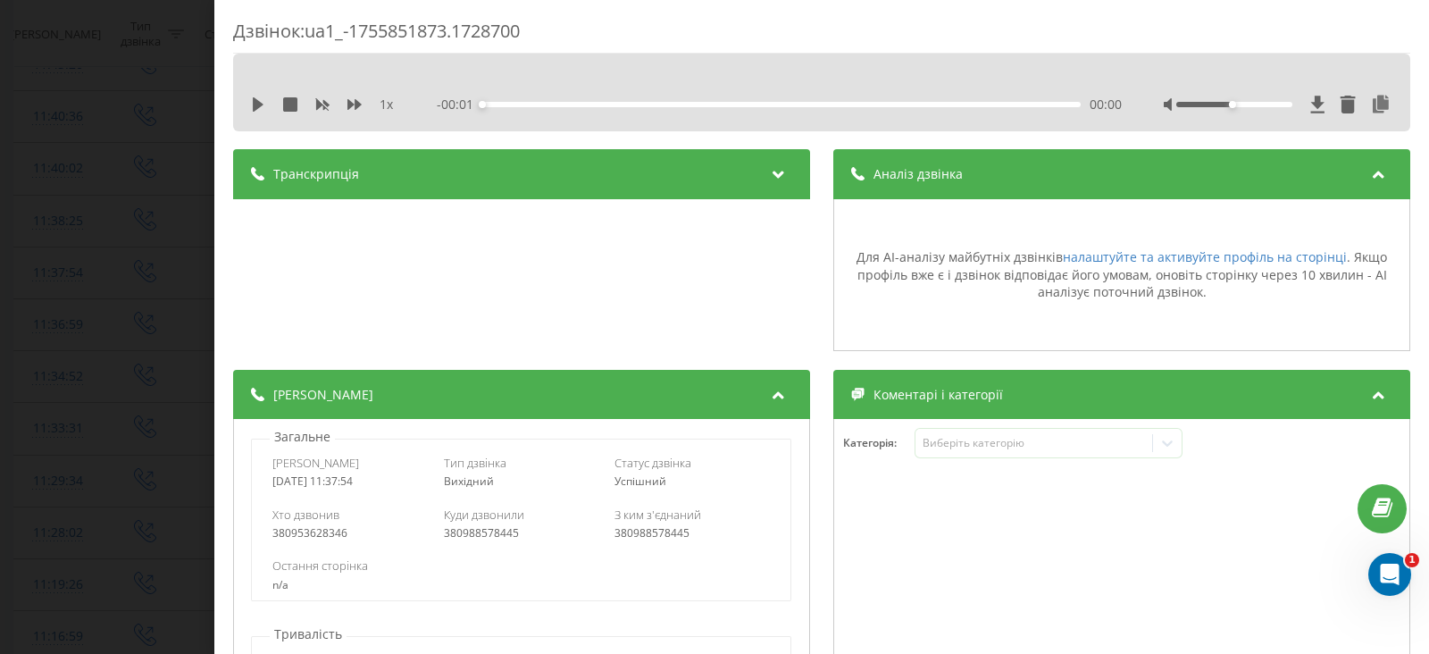
click at [1349, 93] on div "1 x - 00:01 00:00 00:00" at bounding box center [822, 104] width 1150 height 27
click at [188, 145] on div "Дзвінок : ua1_-1755851873.1728700 1 x - 00:31 00:00 00:00 Транскрипція Для AI-а…" at bounding box center [714, 327] width 1429 height 654
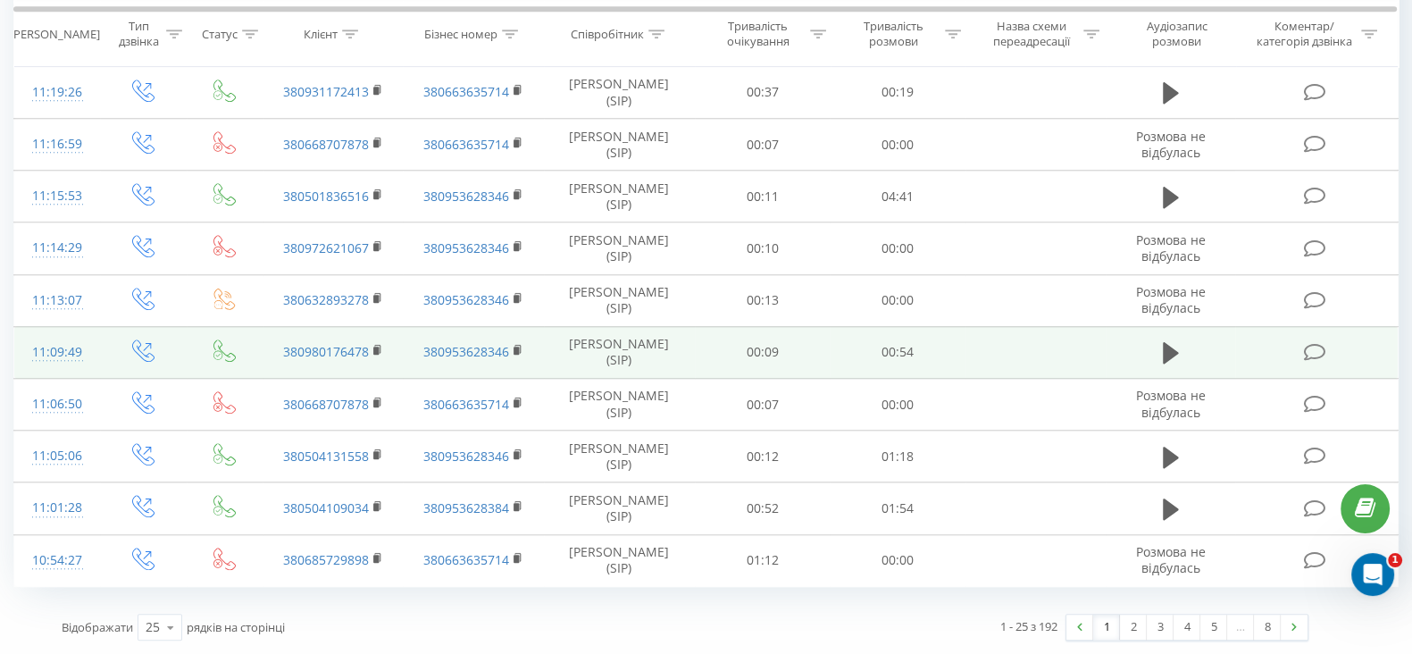
scroll to position [2241, 0]
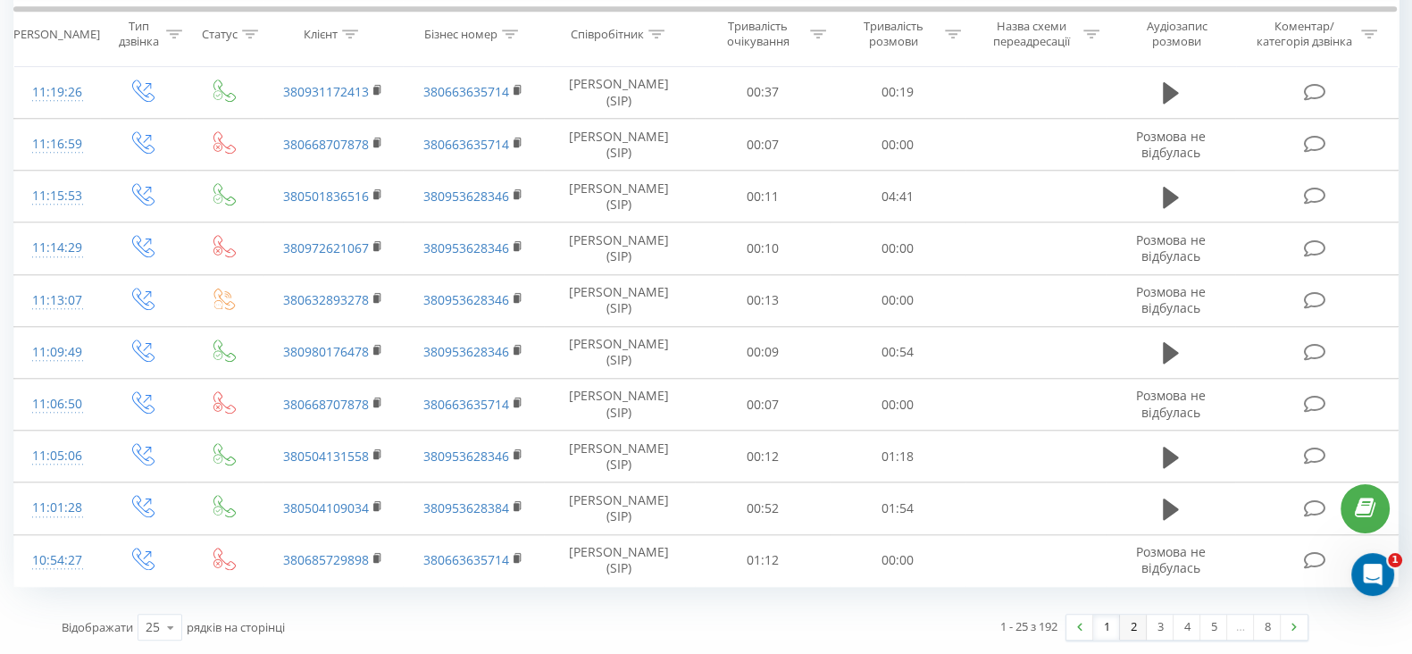
click at [1131, 634] on link "2" at bounding box center [1133, 626] width 27 height 25
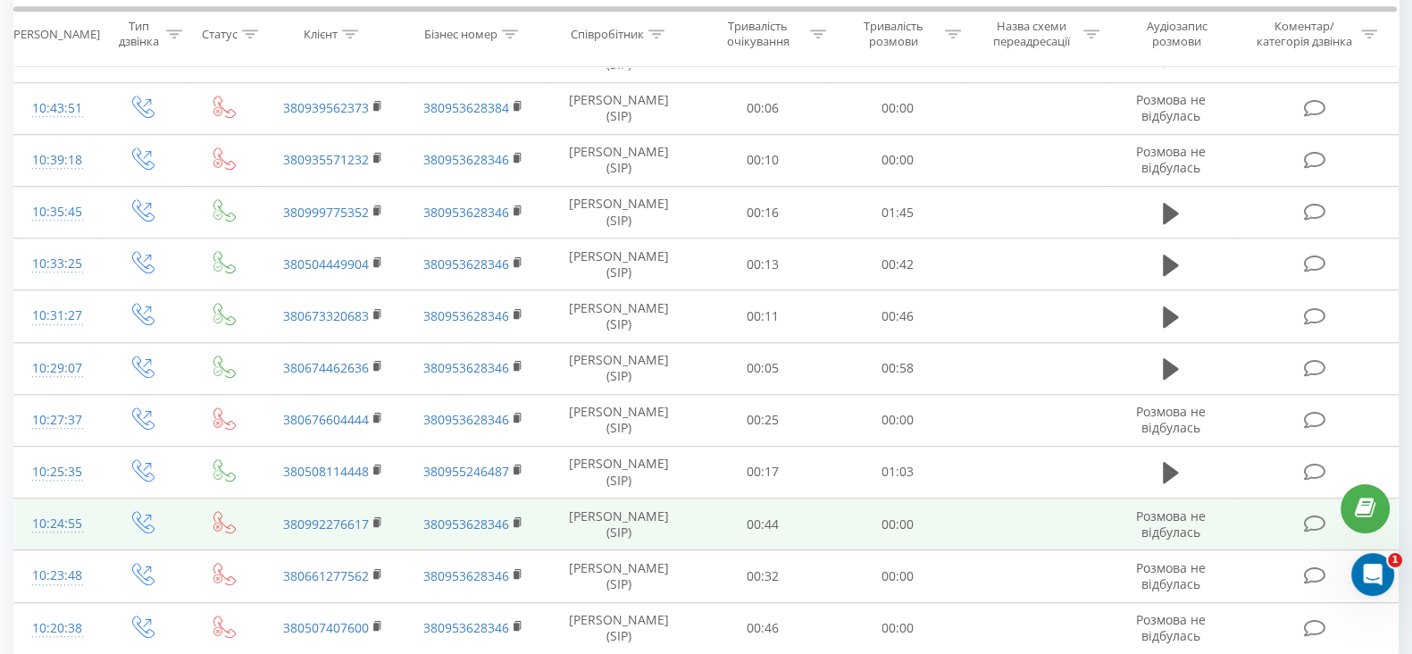
scroll to position [1638, 0]
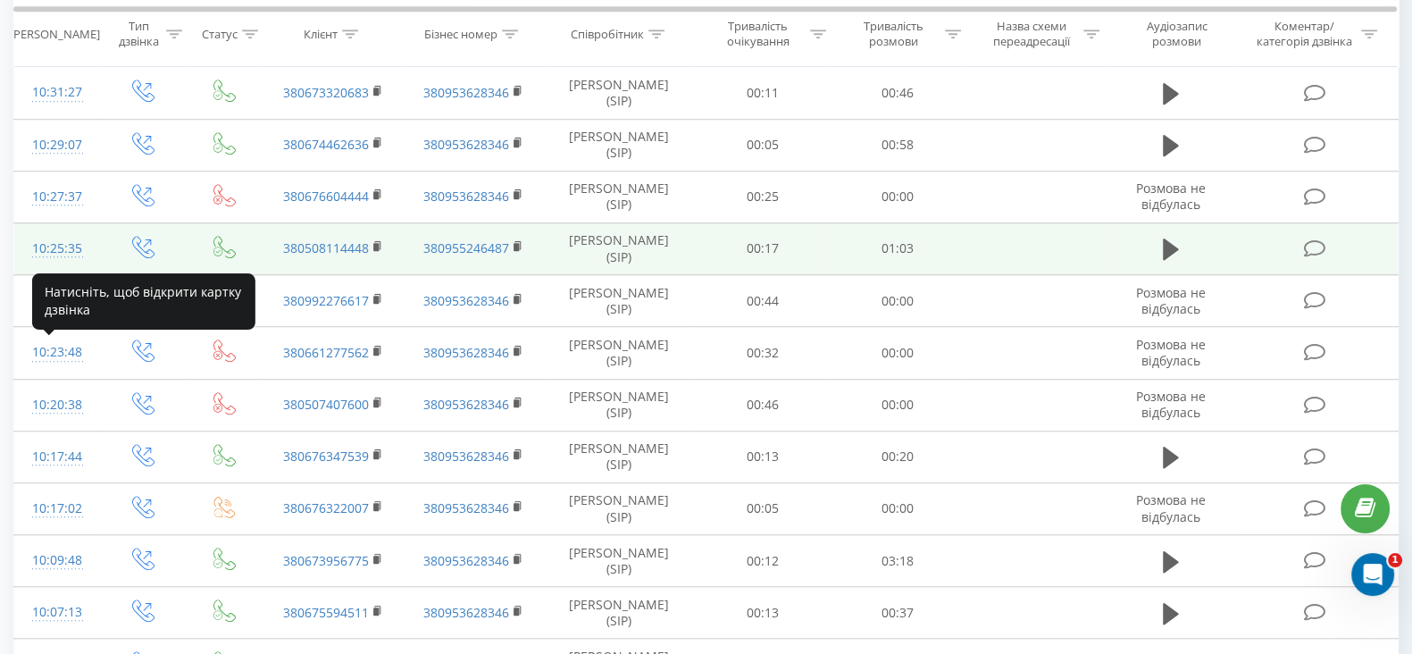
click at [53, 257] on div at bounding box center [57, 256] width 50 height 1
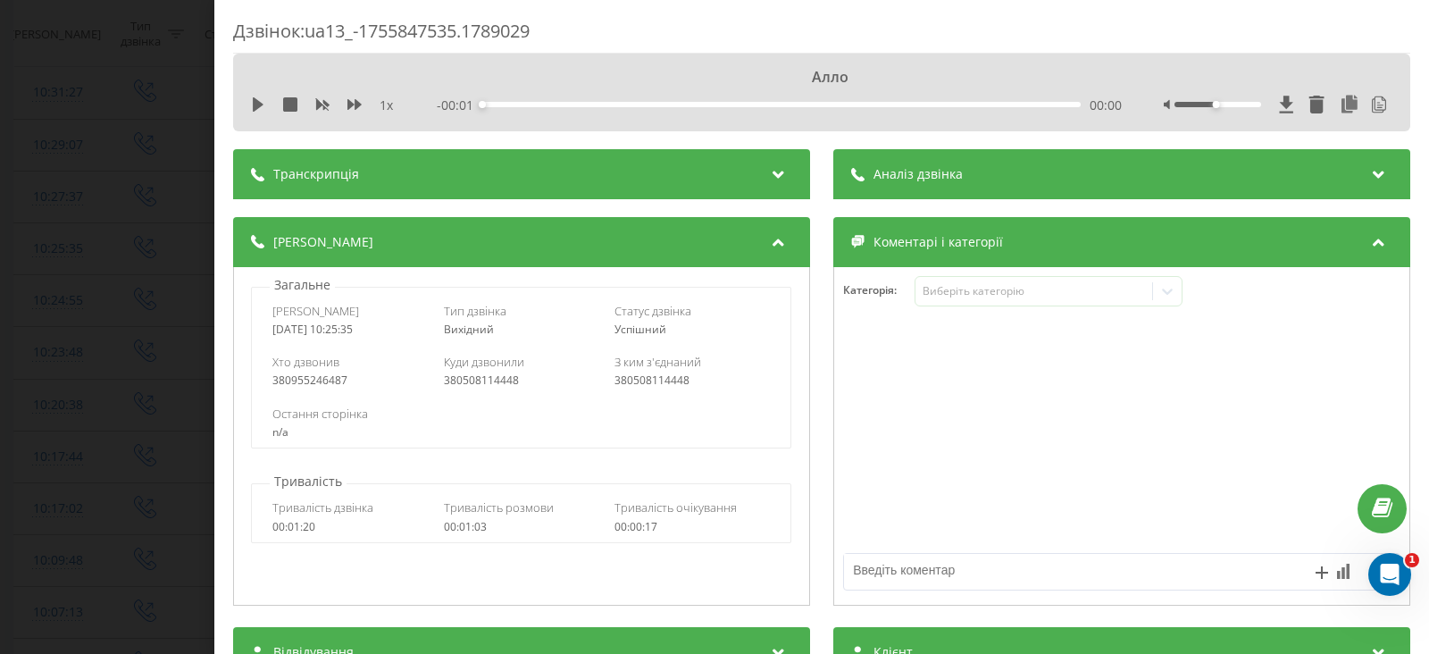
click at [1024, 180] on div "Аналіз дзвінка" at bounding box center [1121, 174] width 577 height 50
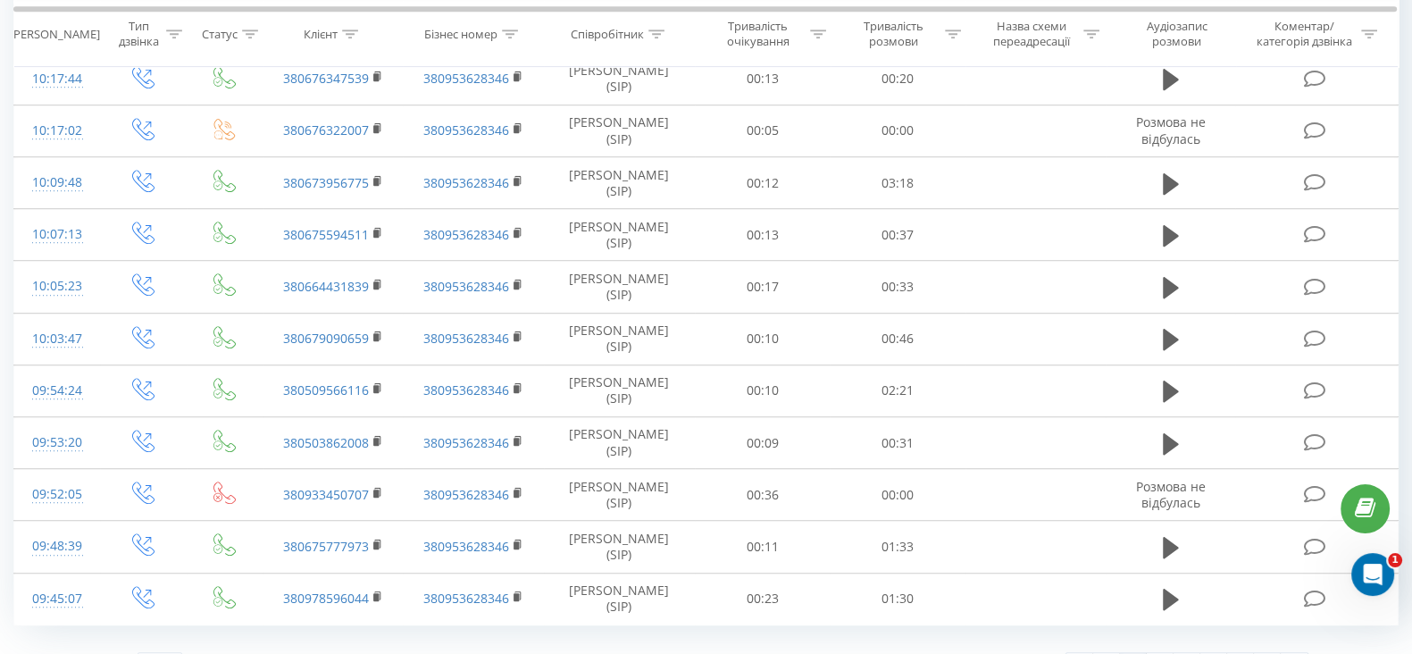
scroll to position [1215, 0]
